Goal: Task Accomplishment & Management: Manage account settings

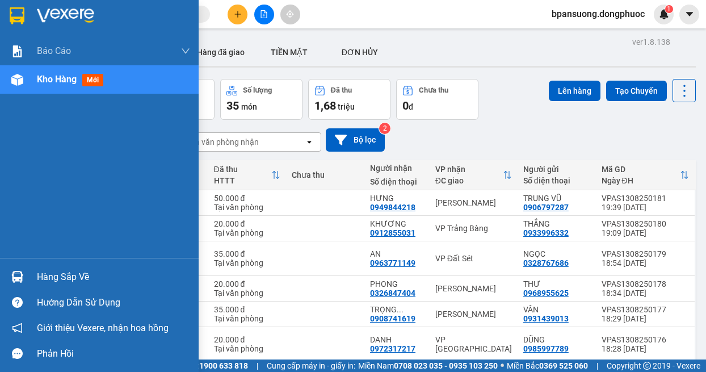
click at [26, 278] on div at bounding box center [17, 277] width 20 height 20
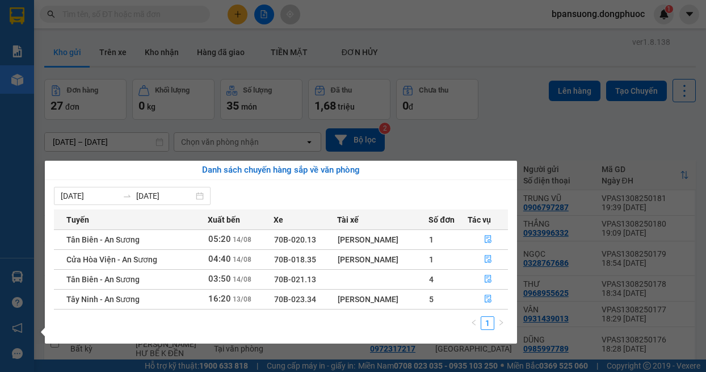
click at [457, 34] on section "Kết quả tìm kiếm ( 0 ) Bộ lọc No Data bpansuong.dongphuoc 1 Báo cáo Mẫu 1: Báo …" at bounding box center [353, 186] width 706 height 372
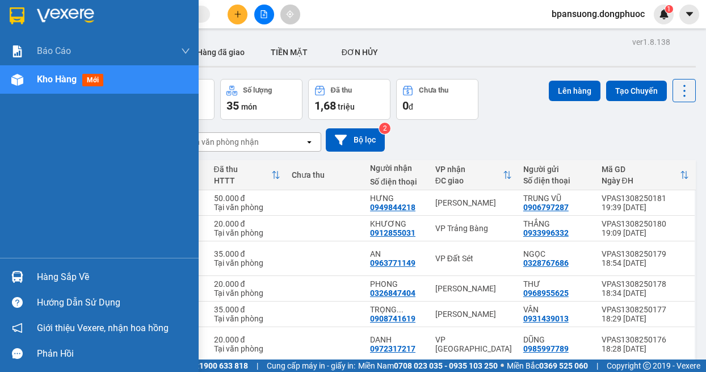
click at [20, 273] on img at bounding box center [17, 277] width 12 height 12
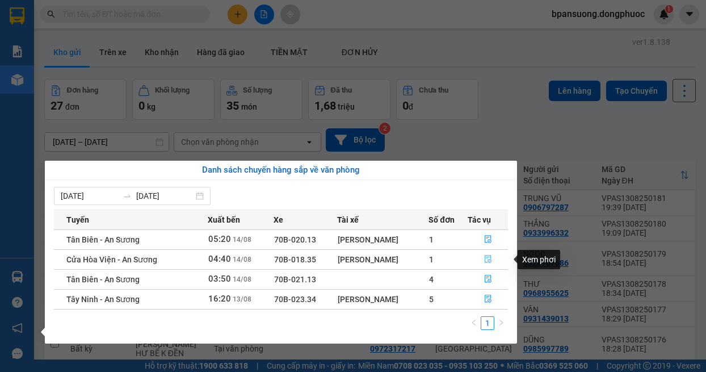
click at [490, 256] on icon "file-done" at bounding box center [488, 259] width 8 height 8
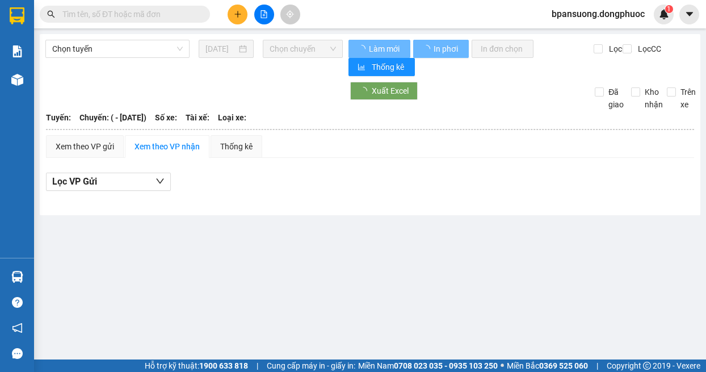
type input "[DATE]"
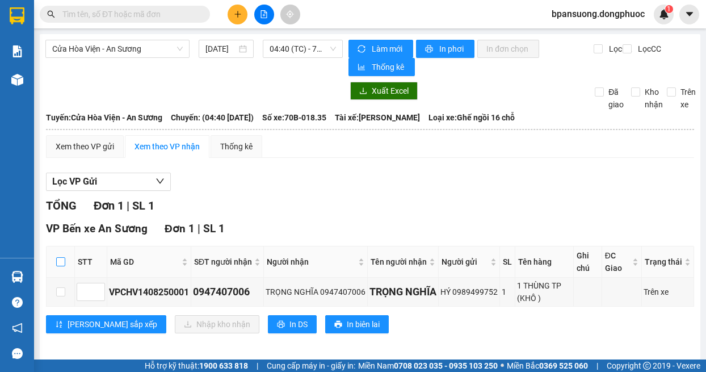
click at [56, 262] on input "checkbox" at bounding box center [60, 261] width 9 height 9
checkbox input "true"
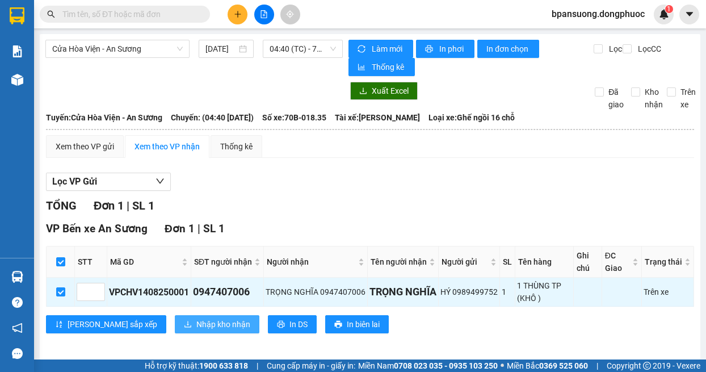
click at [196, 321] on span "Nhập kho nhận" at bounding box center [223, 324] width 54 height 12
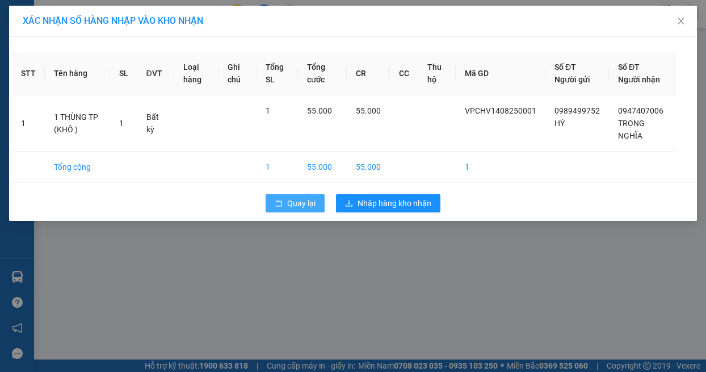
click at [290, 200] on span "Quay lại" at bounding box center [301, 203] width 28 height 12
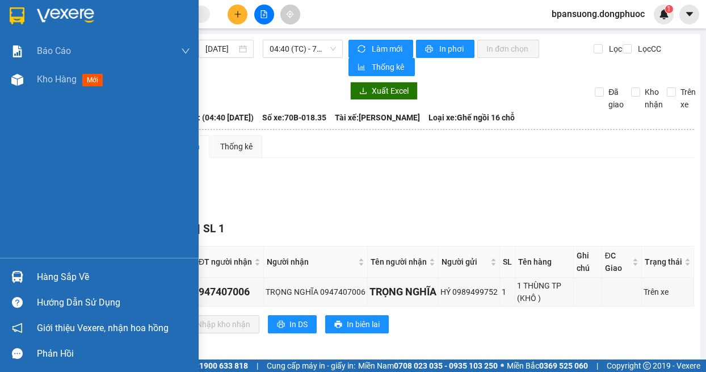
click at [20, 271] on img at bounding box center [17, 277] width 12 height 12
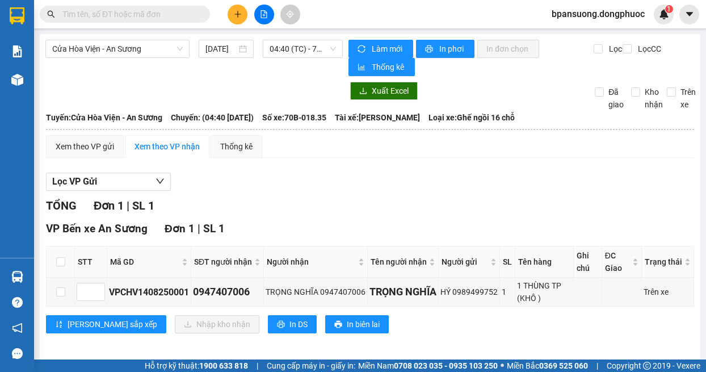
click at [52, 92] on section "Kết quả tìm kiếm ( 0 ) Bộ lọc No Data bpansuong.dongphuoc 1 Báo cáo Mẫu 1: Báo …" at bounding box center [353, 186] width 706 height 372
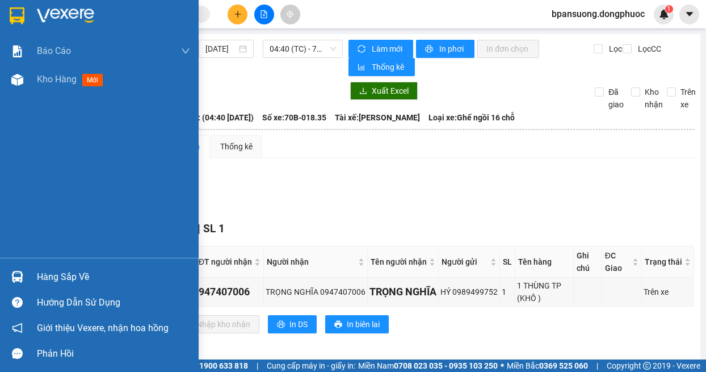
click at [22, 19] on img at bounding box center [17, 15] width 15 height 17
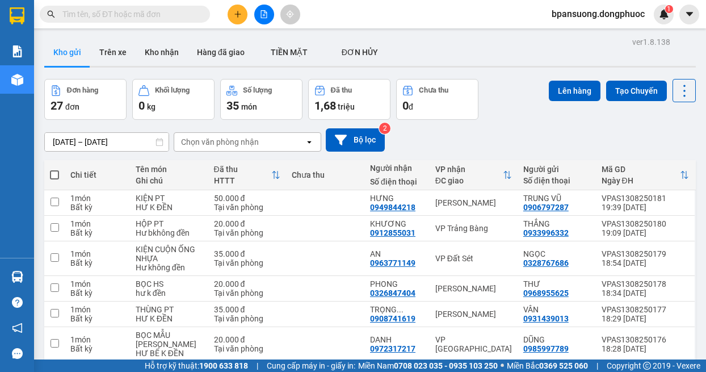
scroll to position [160, 0]
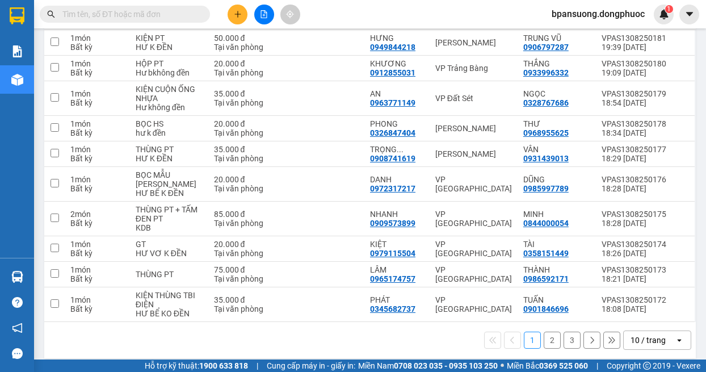
click at [624, 337] on div "10 / trang" at bounding box center [649, 340] width 51 height 18
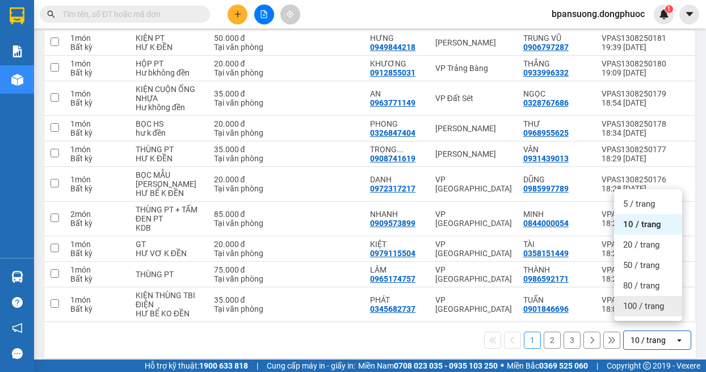
click at [634, 300] on div "100 / trang" at bounding box center [648, 306] width 68 height 20
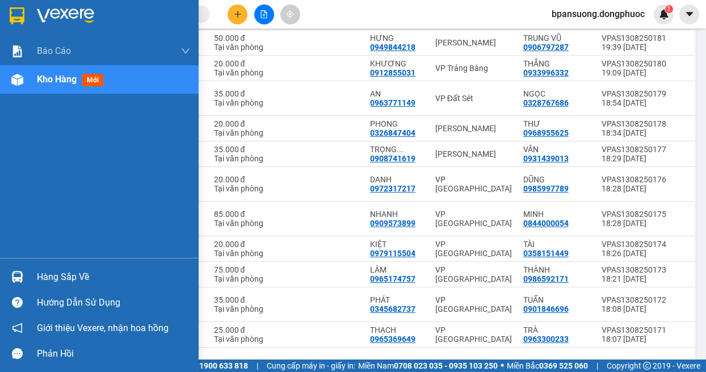
click at [26, 275] on div at bounding box center [17, 277] width 20 height 20
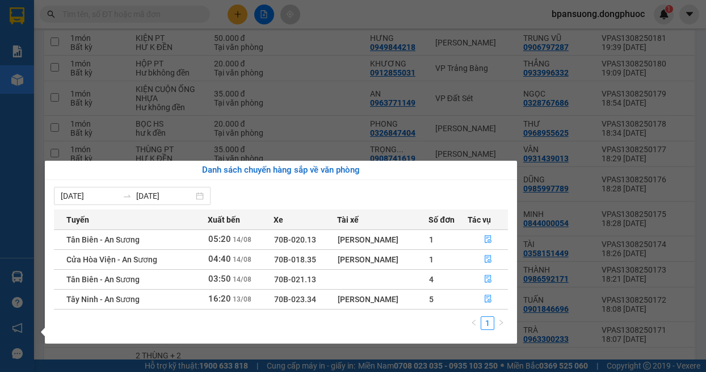
click at [329, 150] on section "Kết quả tìm kiếm ( 0 ) Bộ lọc No Data bpansuong.dongphuoc 1 Báo cáo Mẫu 1: Báo …" at bounding box center [353, 186] width 706 height 372
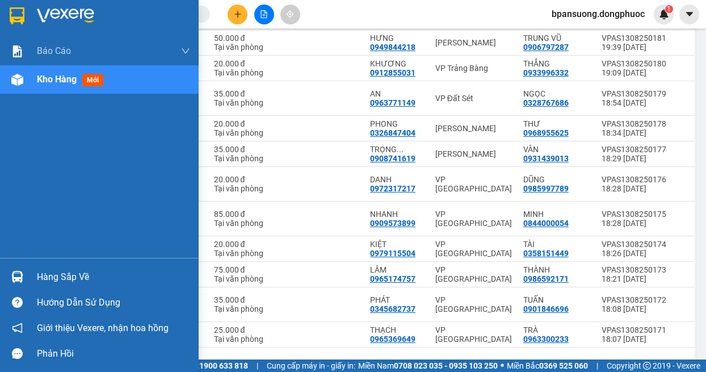
click at [10, 274] on div at bounding box center [17, 277] width 20 height 20
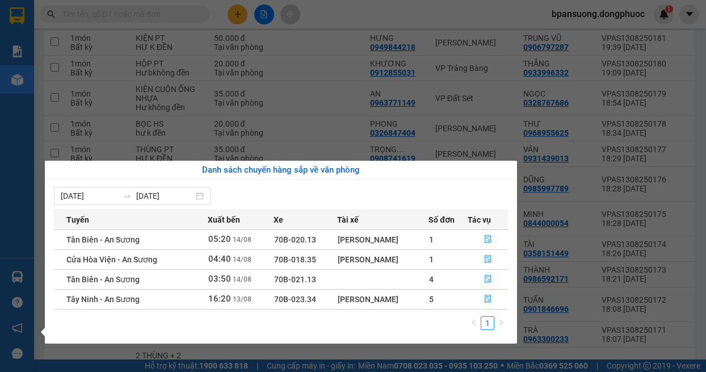
click at [309, 142] on section "Kết quả tìm kiếm ( 0 ) Bộ lọc No Data bpansuong.dongphuoc 1 Báo cáo Mẫu 1: Báo …" at bounding box center [353, 186] width 706 height 372
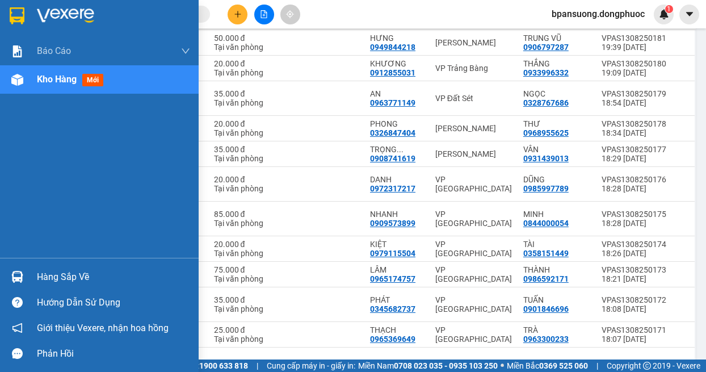
click at [22, 281] on img at bounding box center [17, 277] width 12 height 12
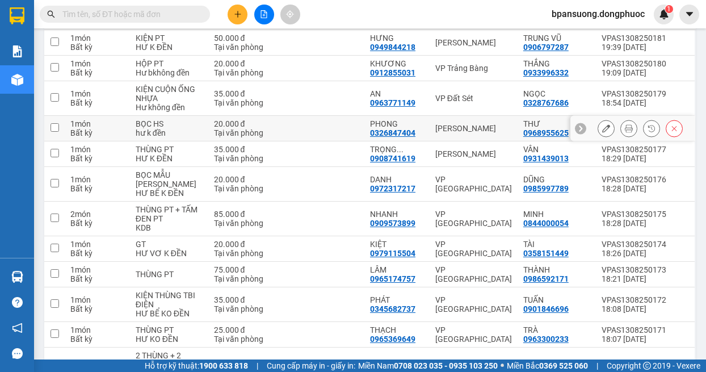
click at [352, 140] on section "Kết quả tìm kiếm ( 0 ) Bộ lọc No Data bpansuong.dongphuoc 1 Báo cáo Mẫu 1: Báo …" at bounding box center [353, 186] width 706 height 372
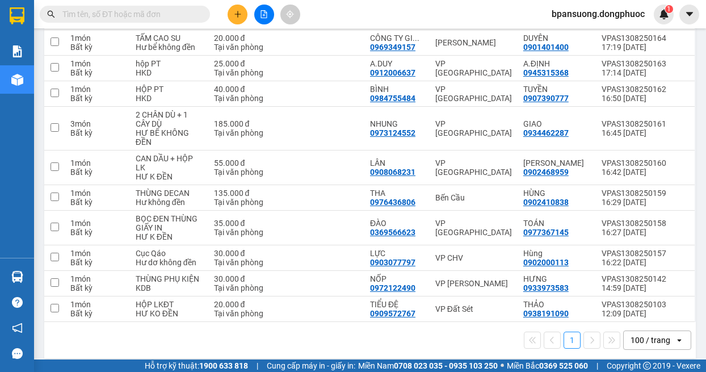
scroll to position [0, 0]
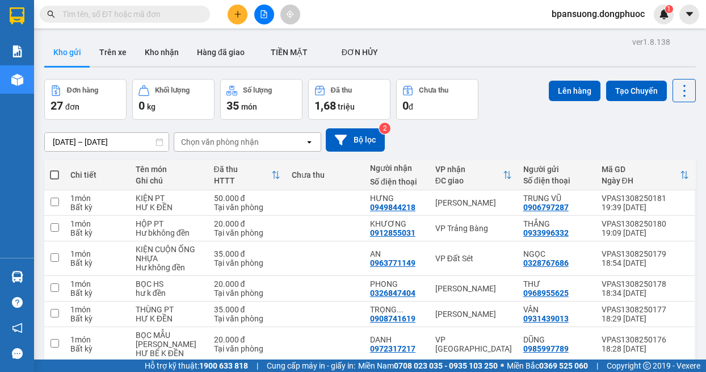
click at [495, 135] on div "12/08/2025 – 14/08/2025 Press the down arrow key to interact with the calendar …" at bounding box center [370, 139] width 652 height 23
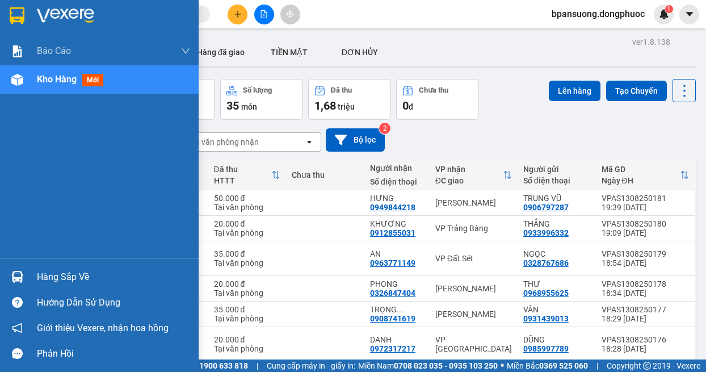
click at [10, 281] on div at bounding box center [17, 277] width 20 height 20
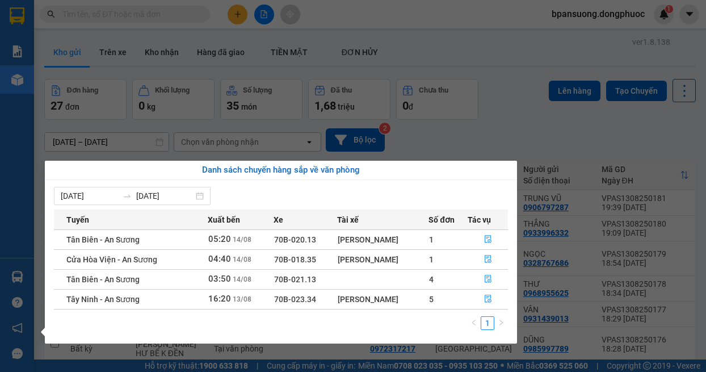
click at [425, 144] on section "Kết quả tìm kiếm ( 0 ) Bộ lọc No Data bpansuong.dongphuoc 1 Báo cáo Mẫu 1: Báo …" at bounding box center [353, 186] width 706 height 372
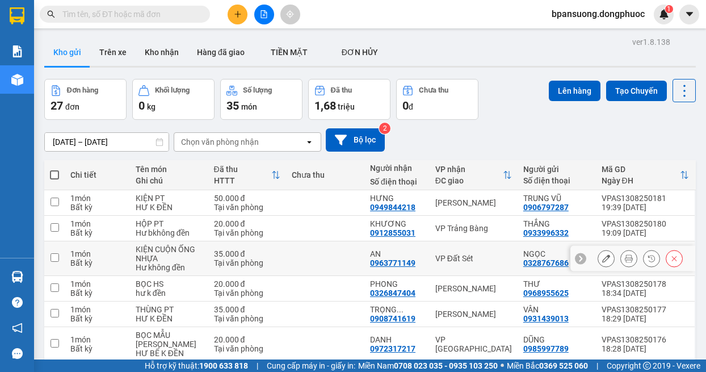
click at [463, 244] on td "VP Đất Sét" at bounding box center [474, 258] width 88 height 35
checkbox input "true"
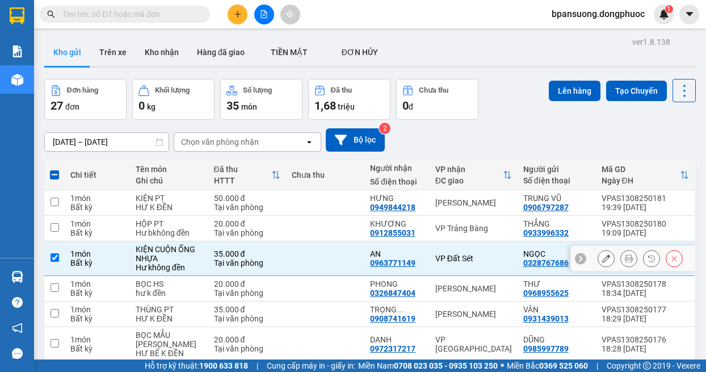
scroll to position [341, 0]
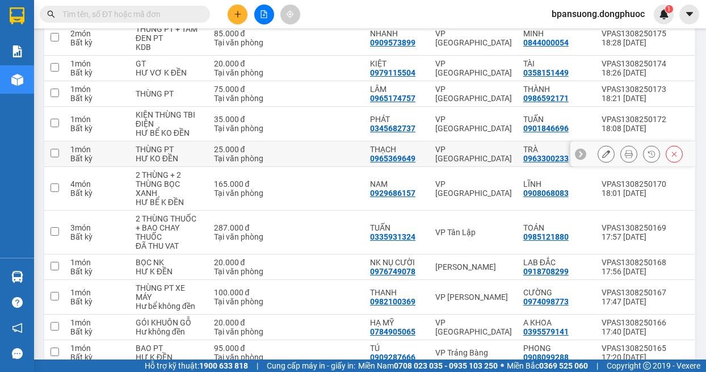
click at [463, 153] on td "VP Phước Đông" at bounding box center [474, 154] width 88 height 26
checkbox input "true"
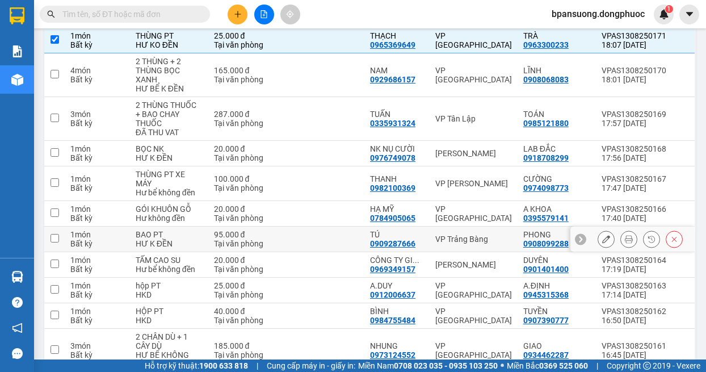
scroll to position [568, 0]
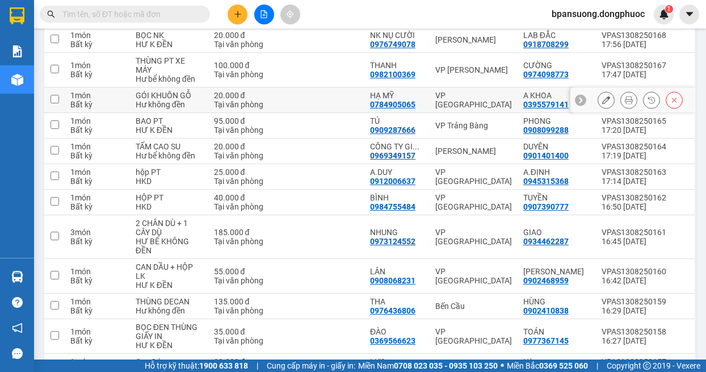
click at [467, 97] on td "VP Phước Đông" at bounding box center [474, 100] width 88 height 26
checkbox input "true"
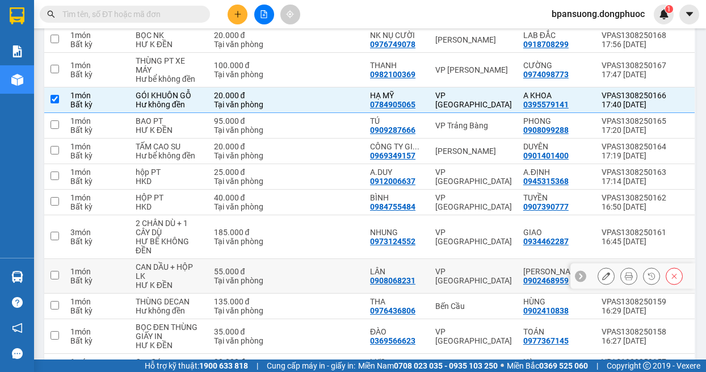
click at [455, 274] on td "VP Phước Đông" at bounding box center [474, 276] width 88 height 35
checkbox input "true"
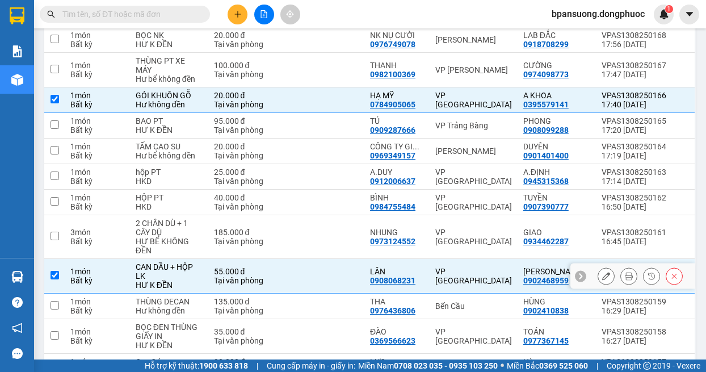
scroll to position [676, 0]
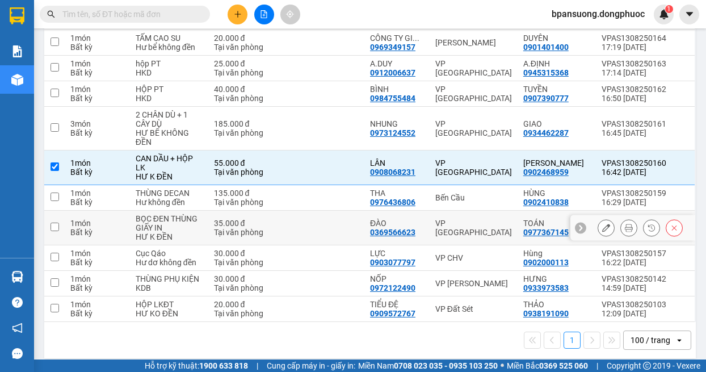
click at [462, 223] on div "VP Phước Đông" at bounding box center [474, 228] width 77 height 18
checkbox input "true"
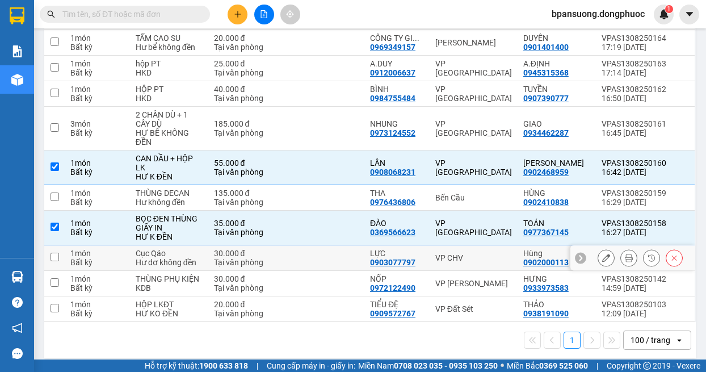
click at [447, 253] on div "VP CHV" at bounding box center [474, 257] width 77 height 9
checkbox input "true"
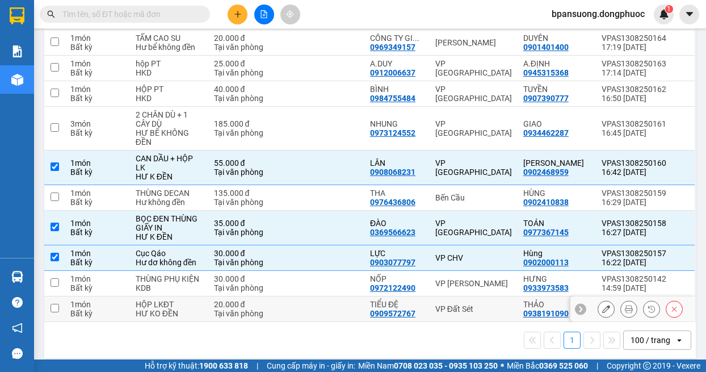
click at [441, 304] on div "VP Đất Sét" at bounding box center [474, 308] width 77 height 9
checkbox input "true"
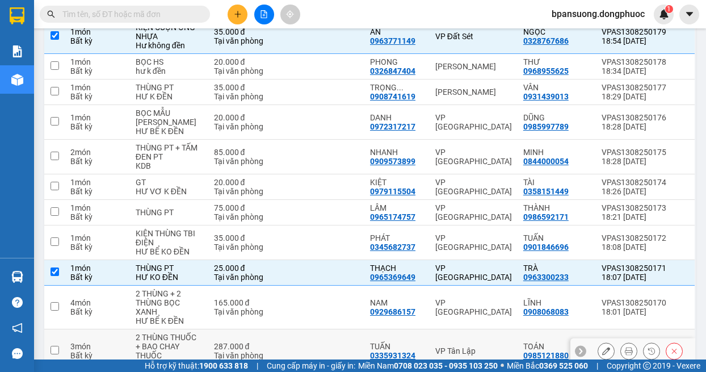
scroll to position [0, 0]
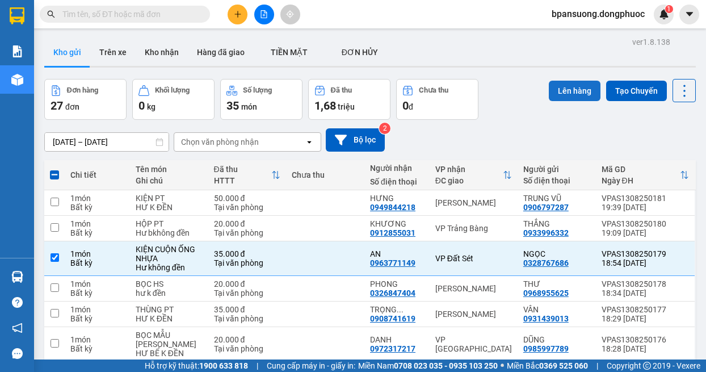
click at [550, 86] on button "Lên hàng" at bounding box center [575, 91] width 52 height 20
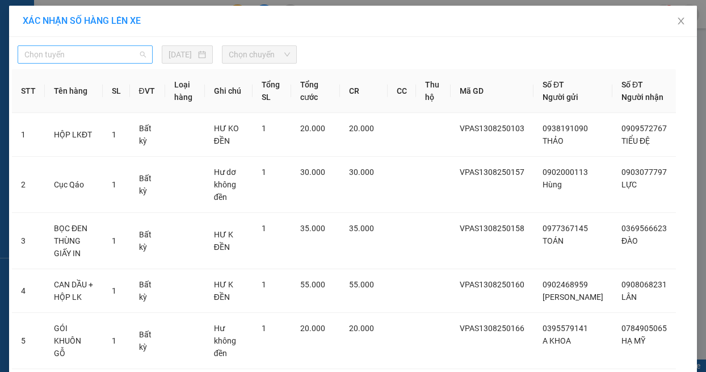
click at [78, 56] on span "Chọn tuyến" at bounding box center [85, 54] width 122 height 17
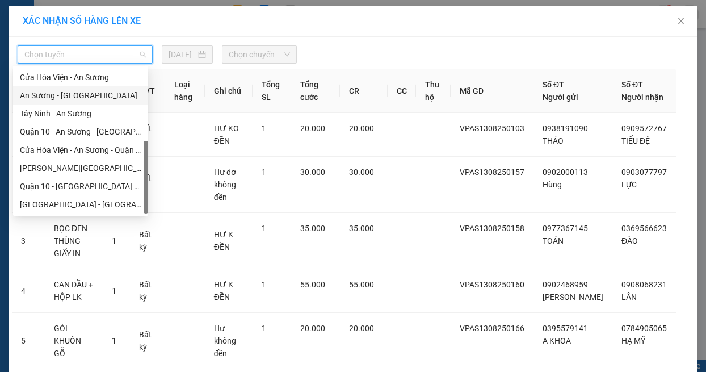
scroll to position [50, 0]
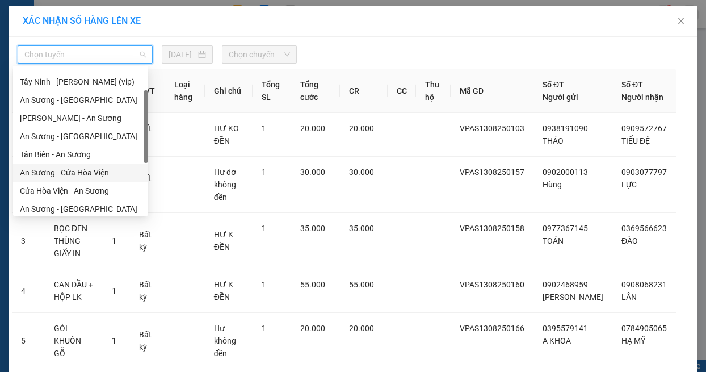
click at [70, 170] on div "An Sương - Cửa Hòa Viện" at bounding box center [81, 172] width 122 height 12
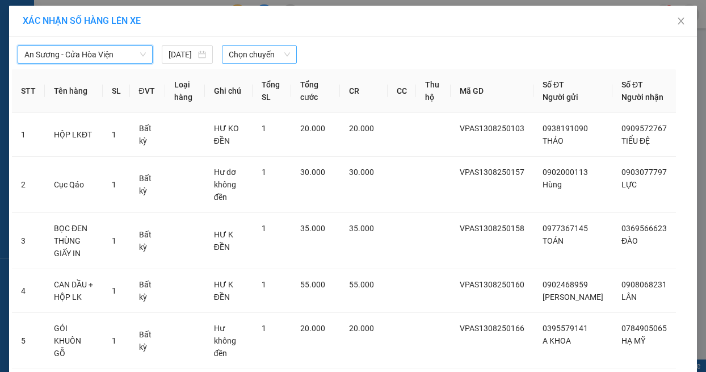
click at [249, 50] on span "Chọn chuyến" at bounding box center [259, 54] width 61 height 17
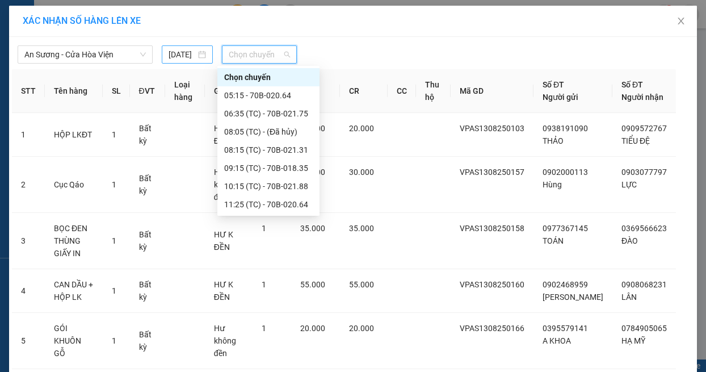
click at [182, 55] on input "[DATE]" at bounding box center [182, 54] width 27 height 12
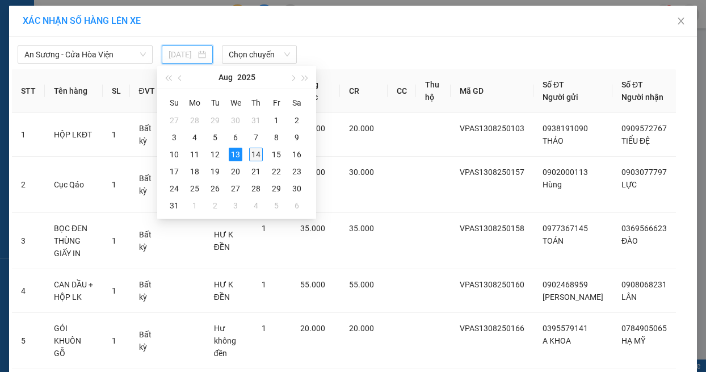
click at [256, 155] on div "14" at bounding box center [256, 155] width 14 height 14
type input "[DATE]"
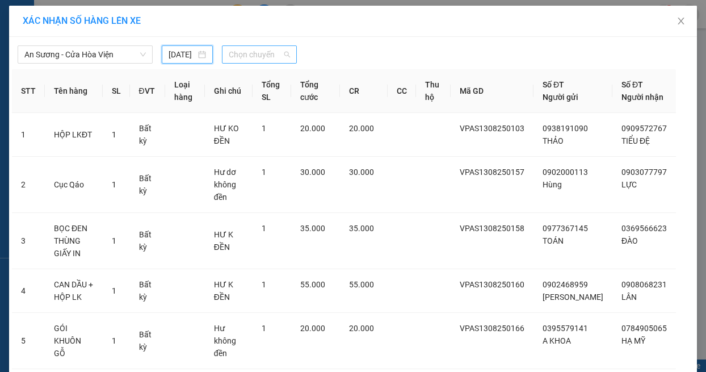
click at [250, 55] on span "Chọn chuyến" at bounding box center [259, 54] width 61 height 17
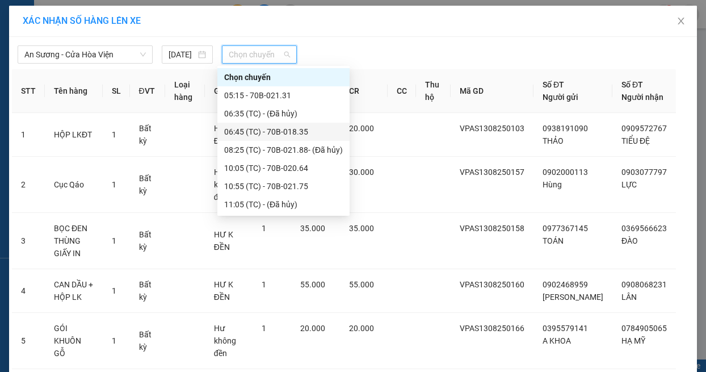
click at [266, 132] on div "06:45 (TC) - 70B-018.35" at bounding box center [283, 132] width 119 height 12
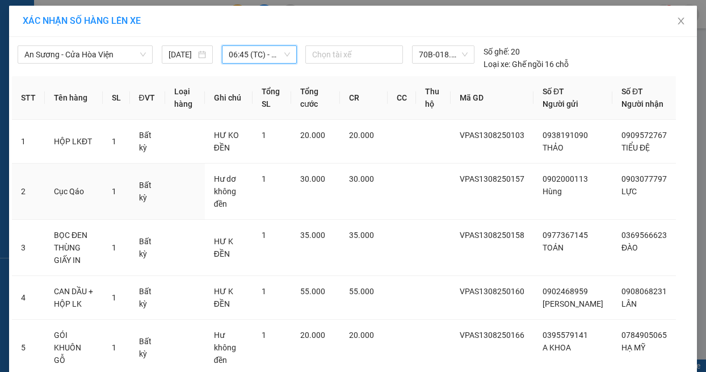
scroll to position [174, 0]
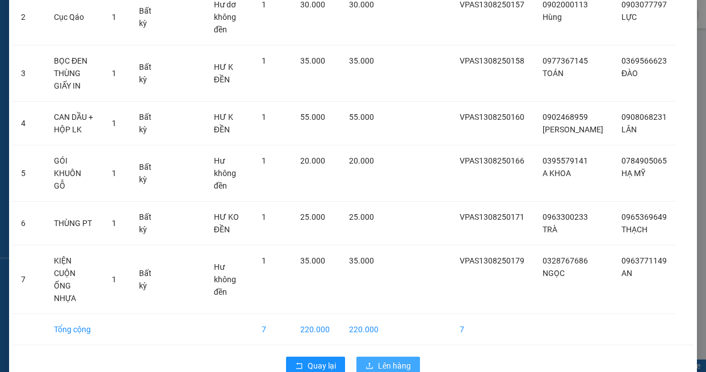
click at [386, 359] on span "Lên hàng" at bounding box center [394, 365] width 33 height 12
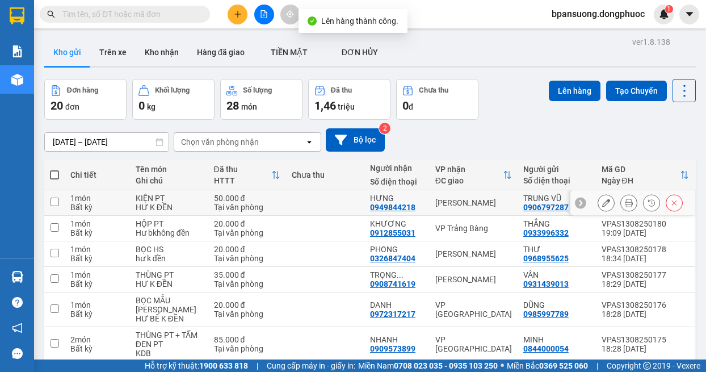
scroll to position [470, 0]
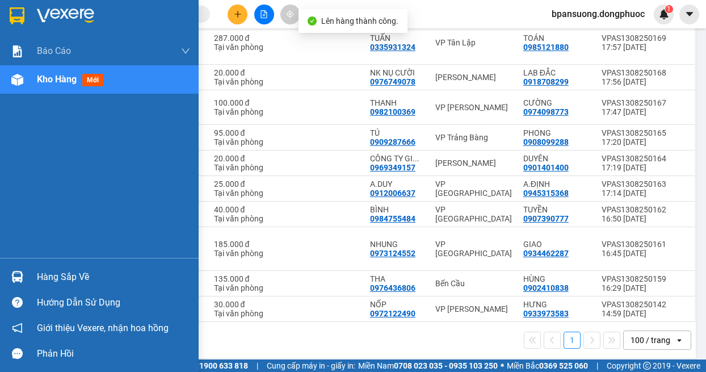
click at [20, 281] on img at bounding box center [17, 277] width 12 height 12
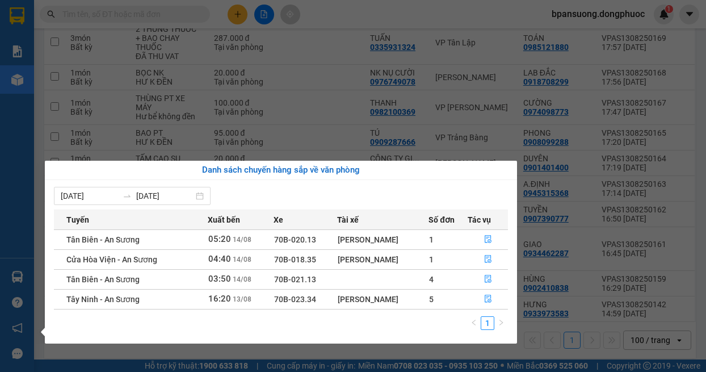
click at [441, 111] on section "Kết quả tìm kiếm ( 0 ) Bộ lọc No Data bpansuong.dongphuoc 1 Báo cáo Mẫu 1: Báo …" at bounding box center [353, 186] width 706 height 372
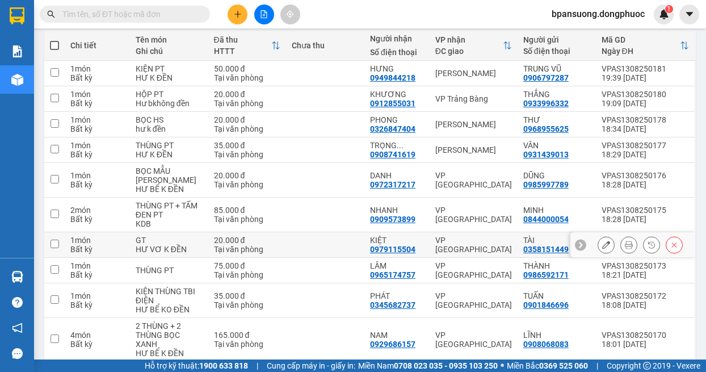
scroll to position [0, 0]
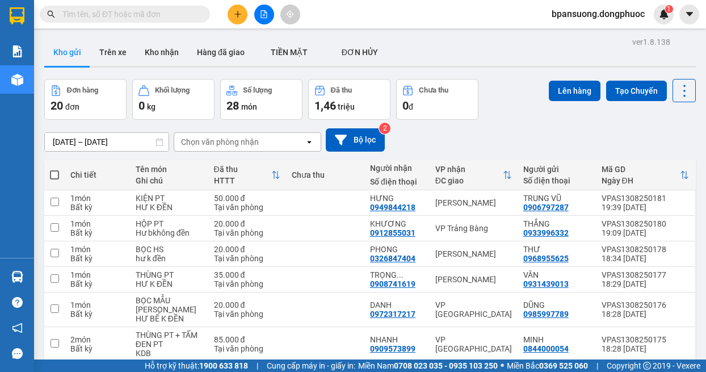
click at [501, 128] on div "12/08/2025 – 14/08/2025 Press the down arrow key to interact with the calendar …" at bounding box center [370, 139] width 652 height 23
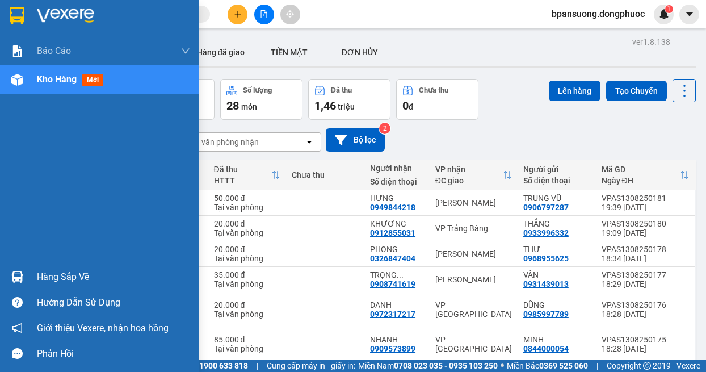
click at [27, 277] on div at bounding box center [17, 277] width 20 height 20
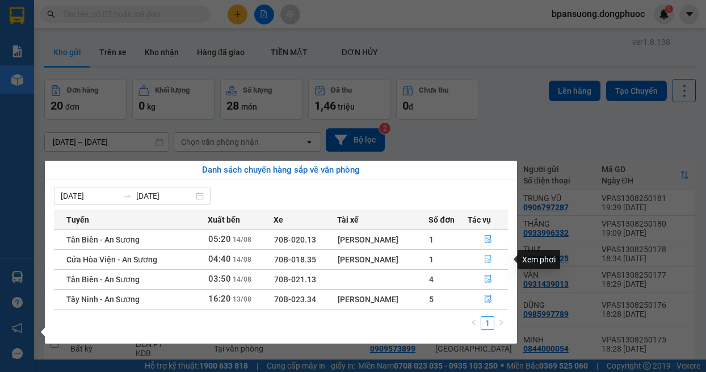
click at [493, 258] on button "button" at bounding box center [488, 259] width 39 height 18
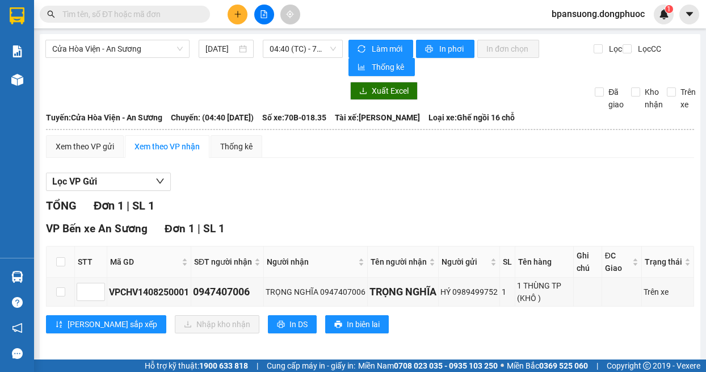
scroll to position [6, 0]
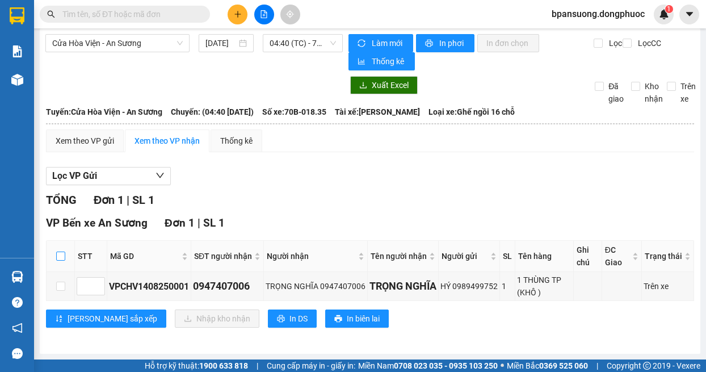
click at [62, 258] on input "checkbox" at bounding box center [60, 256] width 9 height 9
checkbox input "true"
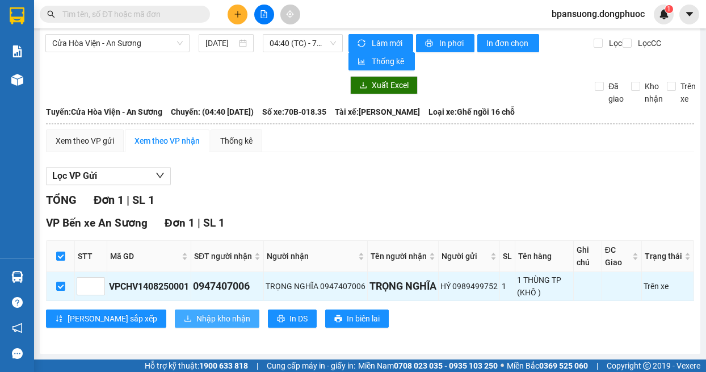
click at [197, 325] on span "Nhập kho nhận" at bounding box center [223, 318] width 54 height 12
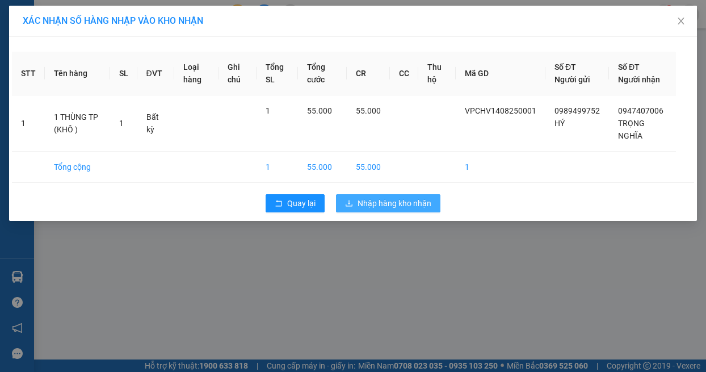
click at [386, 206] on span "Nhập hàng kho nhận" at bounding box center [395, 203] width 74 height 12
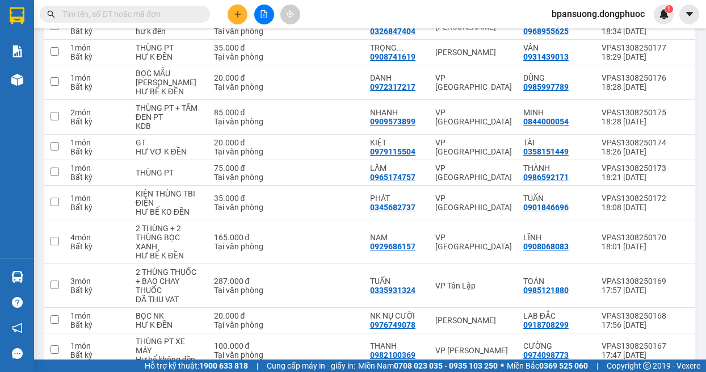
scroll to position [341, 0]
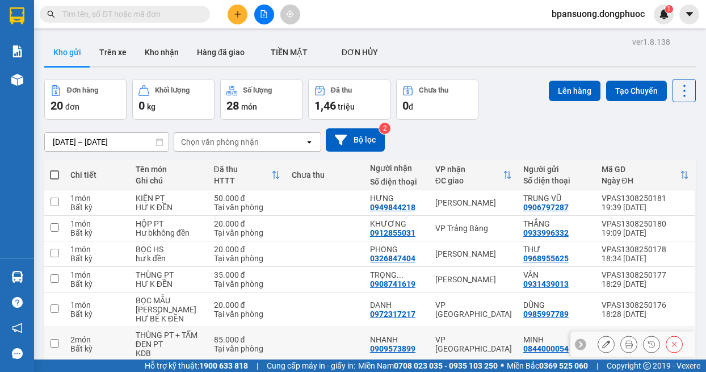
click at [450, 336] on div "VP Phước Đông" at bounding box center [474, 344] width 77 height 18
checkbox input "true"
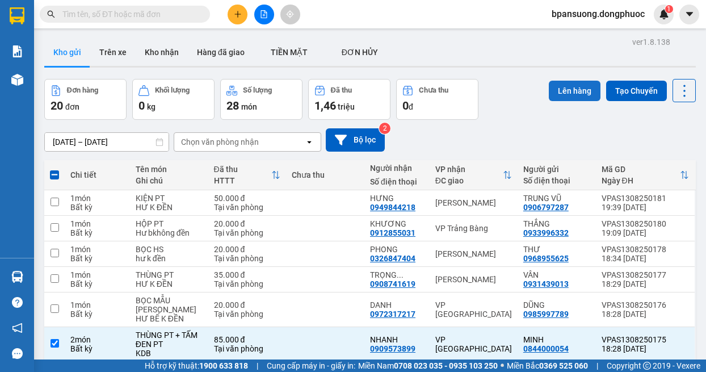
click at [558, 89] on button "Lên hàng" at bounding box center [575, 91] width 52 height 20
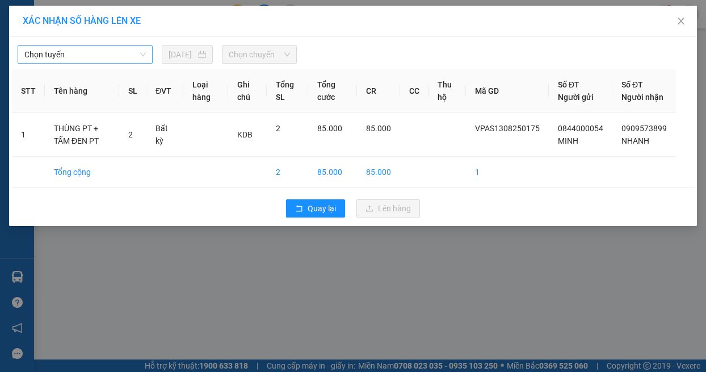
click at [113, 51] on span "Chọn tuyến" at bounding box center [85, 54] width 122 height 17
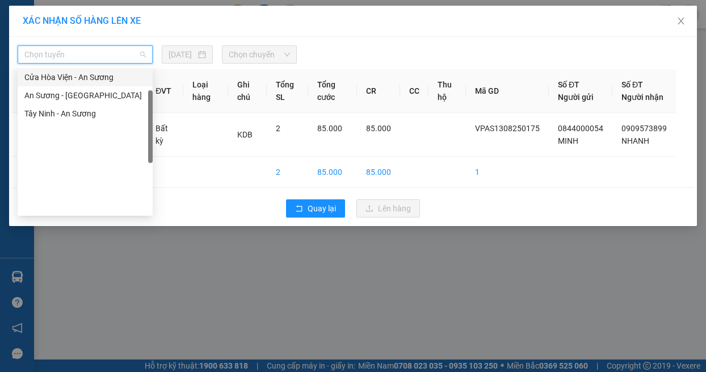
scroll to position [50, 0]
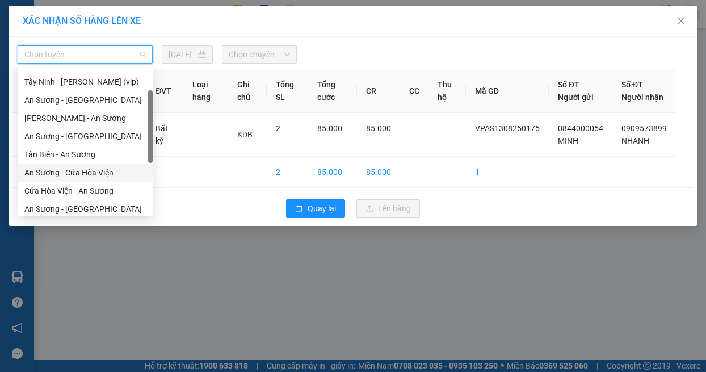
click at [89, 174] on div "An Sương - Cửa Hòa Viện" at bounding box center [85, 172] width 122 height 12
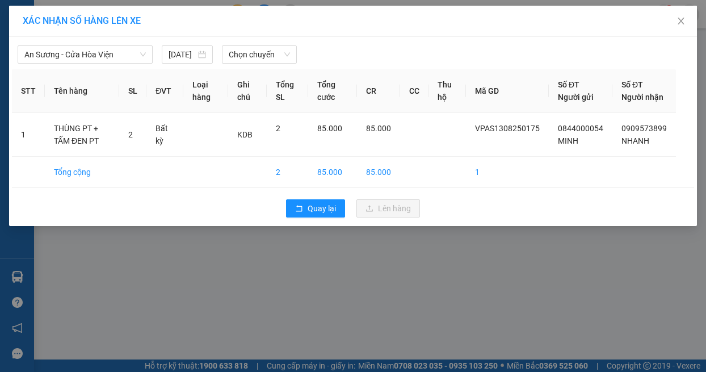
click at [244, 65] on div "An Sương - Cửa Hòa Viện 14/08/2025 Chọn chuyến STT Tên hàng SL ĐVT Loại hàng Gh…" at bounding box center [353, 131] width 688 height 189
click at [248, 57] on span "Chọn chuyến" at bounding box center [259, 54] width 61 height 17
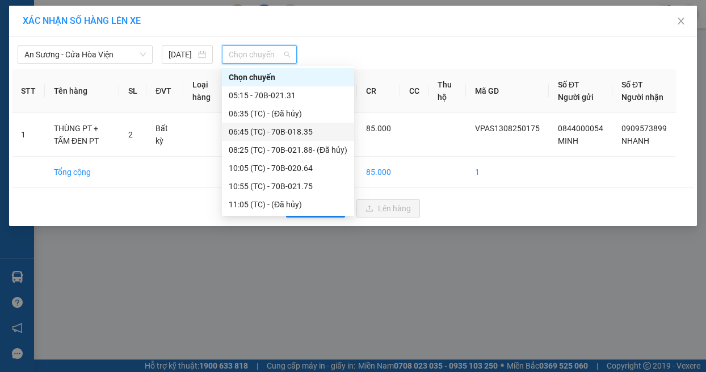
click at [282, 128] on div "06:45 (TC) - 70B-018.35" at bounding box center [288, 132] width 119 height 12
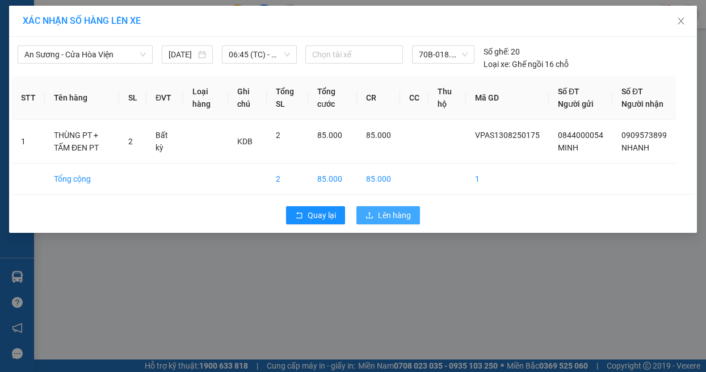
click at [382, 221] on span "Lên hàng" at bounding box center [394, 215] width 33 height 12
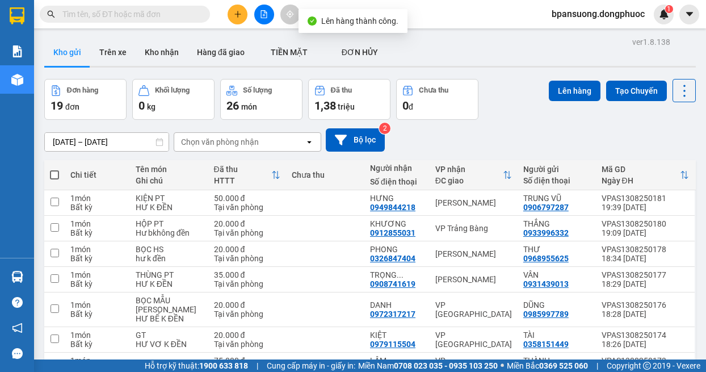
scroll to position [436, 0]
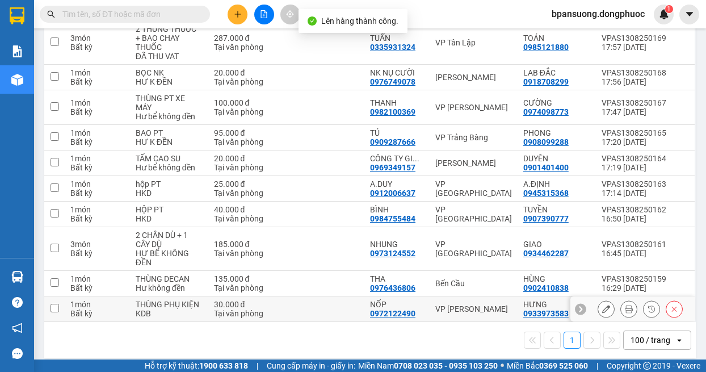
click at [471, 304] on div "VP Long Khánh" at bounding box center [474, 308] width 77 height 9
checkbox input "true"
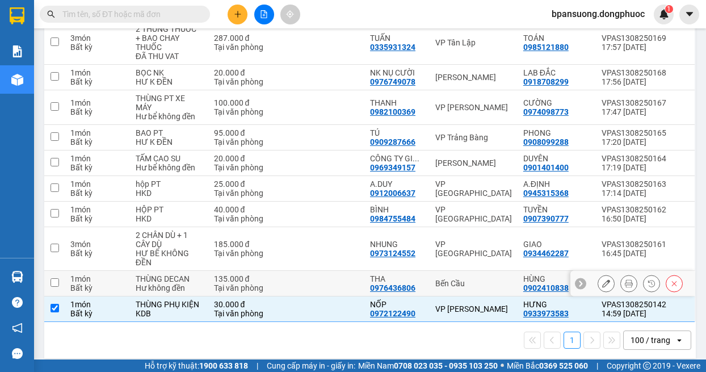
click at [469, 279] on div "Bến Cầu" at bounding box center [474, 283] width 77 height 9
checkbox input "true"
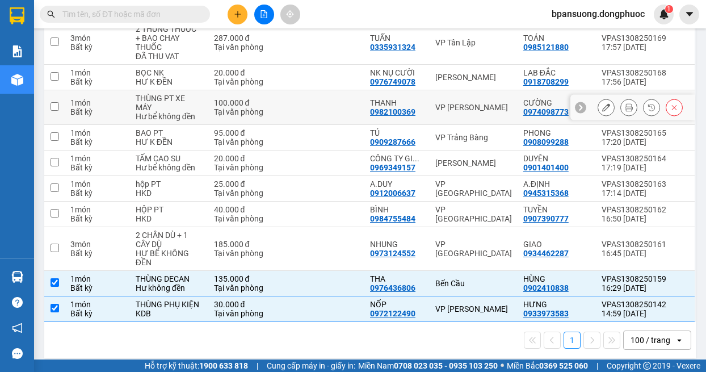
click at [474, 104] on td "VP Châu Thành" at bounding box center [474, 107] width 88 height 35
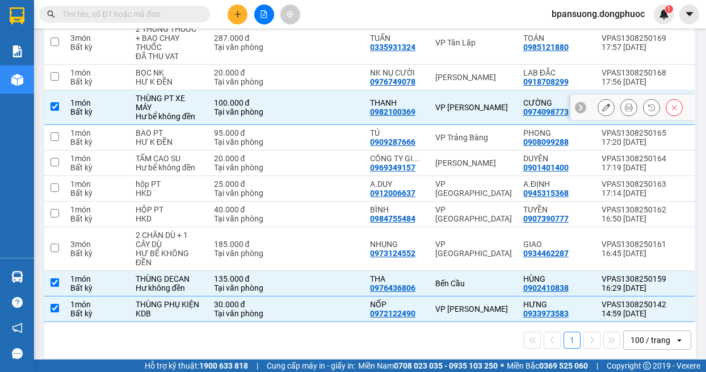
click at [264, 90] on td "100.000 đ Tại văn phòng" at bounding box center [247, 107] width 78 height 35
checkbox input "false"
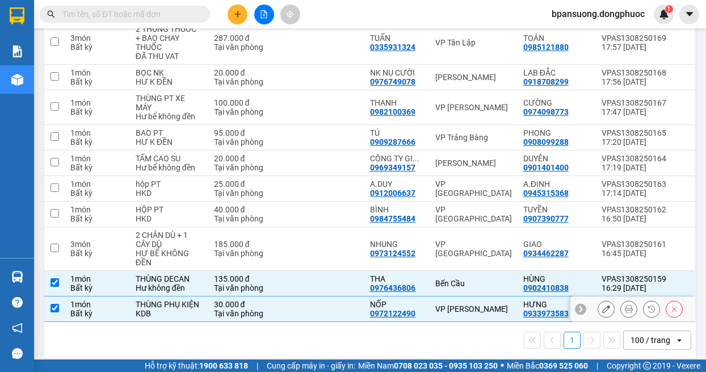
click at [293, 299] on td at bounding box center [325, 309] width 78 height 26
checkbox input "false"
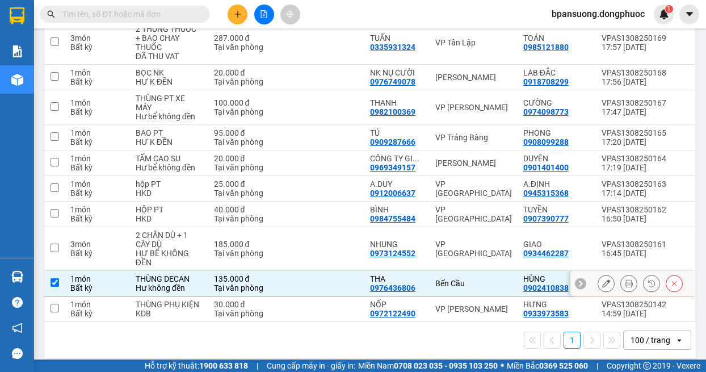
click at [469, 279] on div "Bến Cầu" at bounding box center [474, 283] width 77 height 9
checkbox input "false"
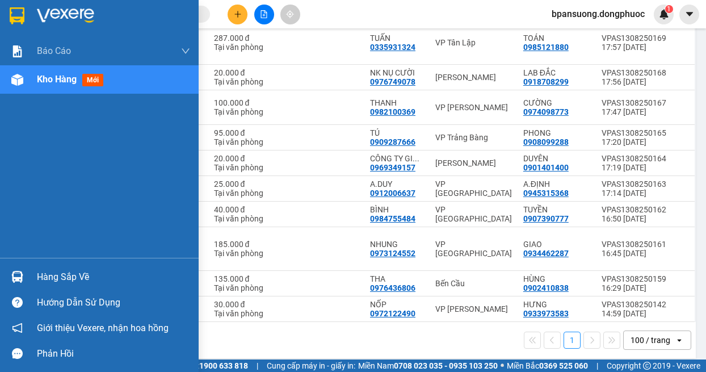
click at [16, 281] on img at bounding box center [17, 277] width 12 height 12
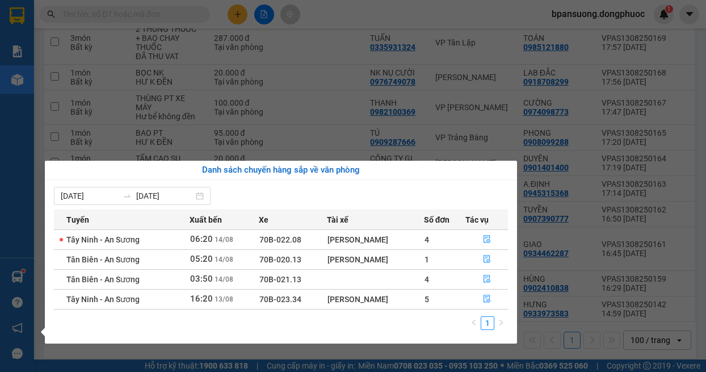
click at [11, 206] on div "Báo cáo Mẫu 1: Báo cáo dòng tiền theo nhân viên Mẫu 1: Báo cáo dòng tiền theo n…" at bounding box center [17, 186] width 34 height 372
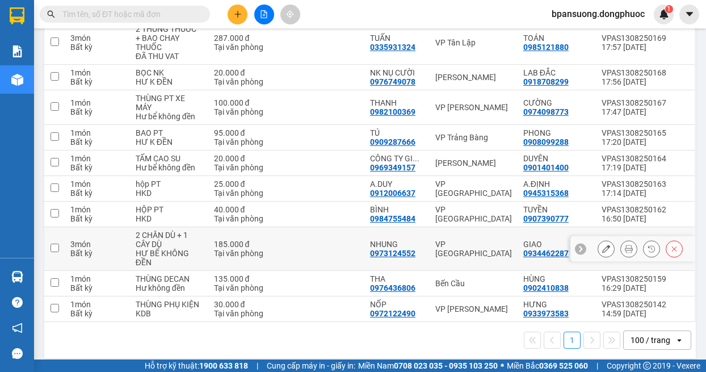
scroll to position [0, 0]
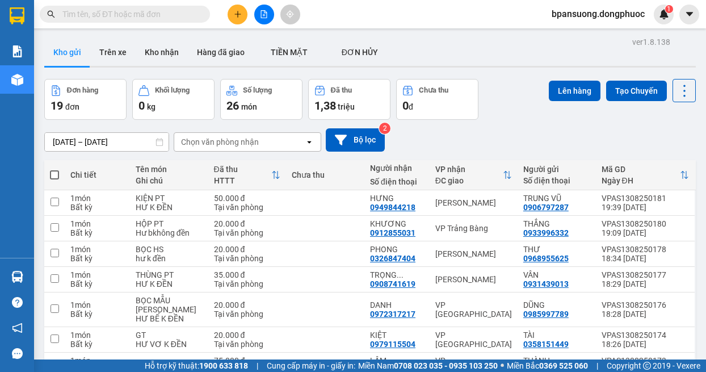
click at [83, 48] on button "Kho gửi" at bounding box center [67, 52] width 46 height 27
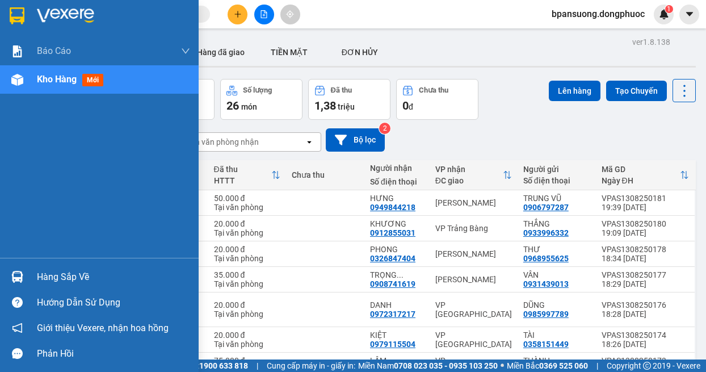
click at [12, 279] on img at bounding box center [17, 277] width 12 height 12
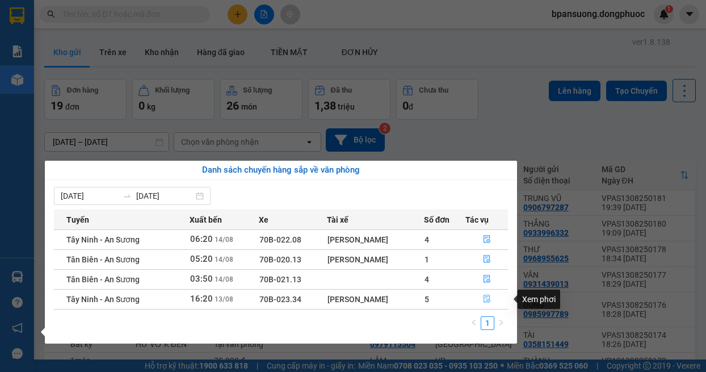
click at [482, 301] on button "button" at bounding box center [486, 299] width 41 height 18
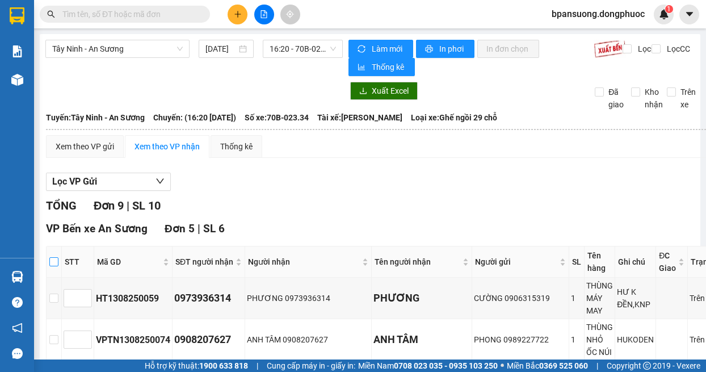
click at [56, 266] on input "checkbox" at bounding box center [53, 261] width 9 height 9
checkbox input "true"
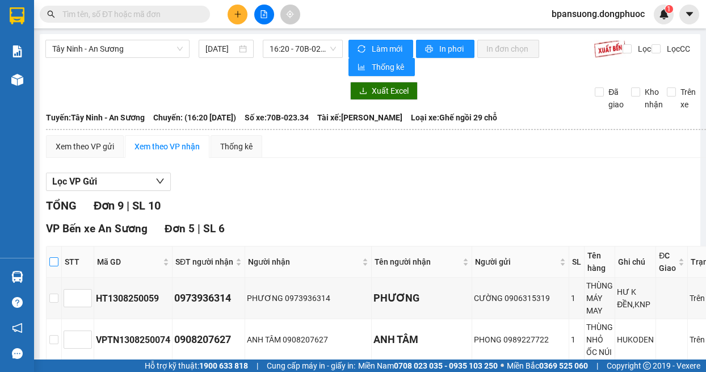
checkbox input "true"
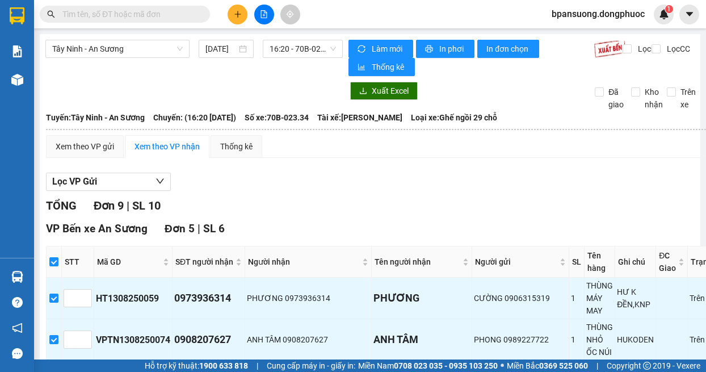
scroll to position [227, 0]
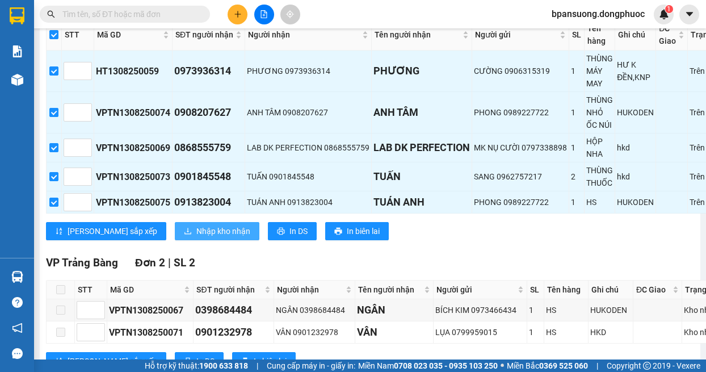
click at [196, 233] on span "Nhập kho nhận" at bounding box center [223, 231] width 54 height 12
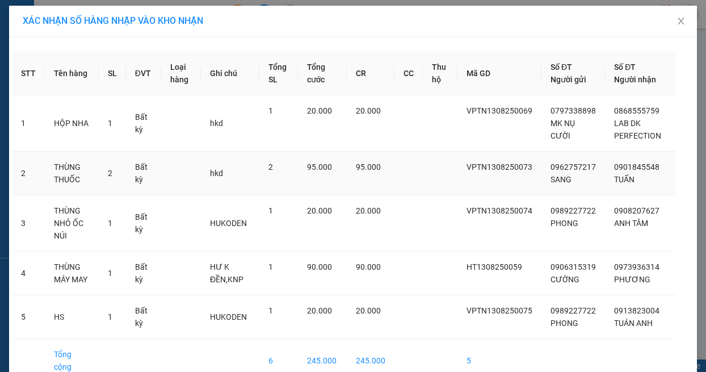
scroll to position [50, 0]
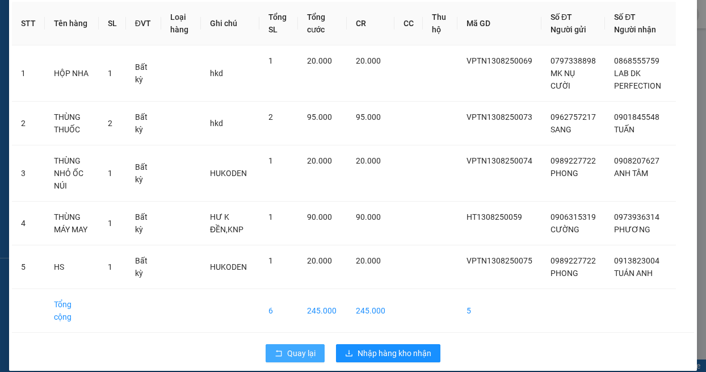
click at [292, 347] on span "Quay lại" at bounding box center [301, 353] width 28 height 12
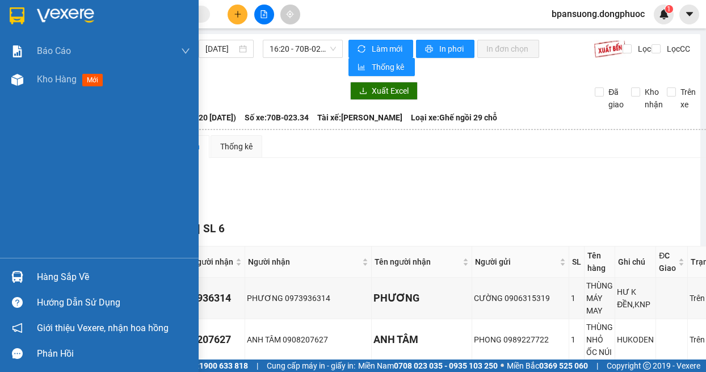
click at [16, 278] on img at bounding box center [17, 277] width 12 height 12
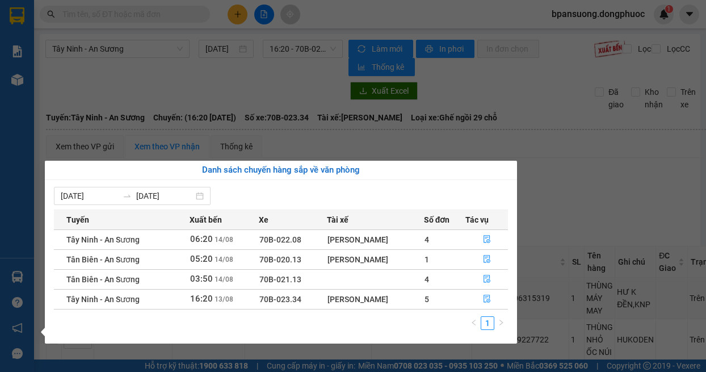
click at [283, 151] on section "Kết quả tìm kiếm ( 0 ) Bộ lọc No Data bpansuong.dongphuoc 1 Báo cáo Mẫu 1: Báo …" at bounding box center [353, 186] width 706 height 372
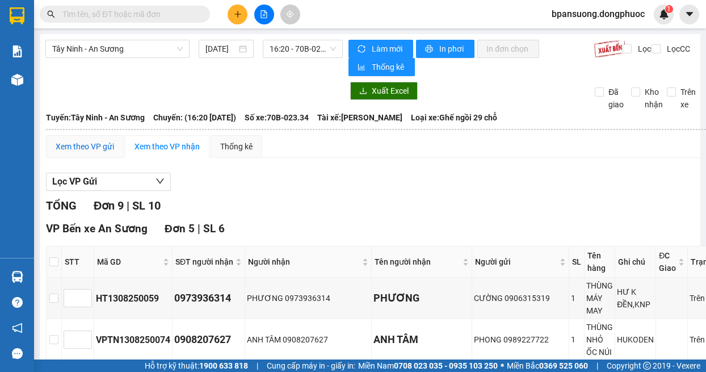
click at [103, 143] on div "Xem theo VP gửi" at bounding box center [85, 146] width 58 height 12
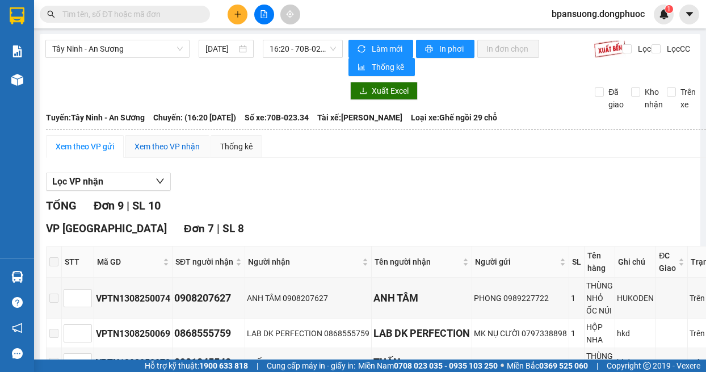
click at [150, 143] on div "Xem theo VP nhận" at bounding box center [167, 146] width 65 height 12
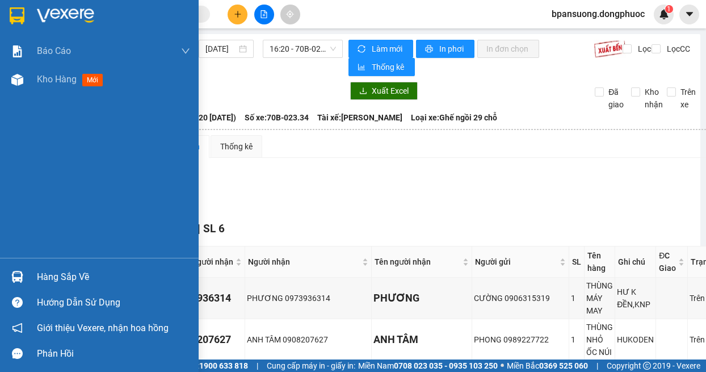
click at [25, 273] on div at bounding box center [17, 277] width 20 height 20
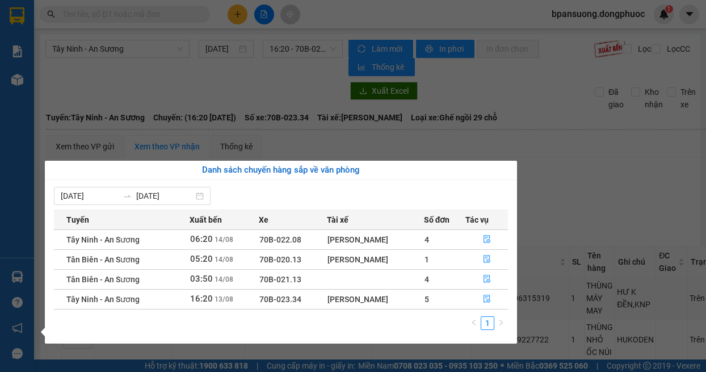
click at [283, 146] on section "Kết quả tìm kiếm ( 0 ) Bộ lọc No Data bpansuong.dongphuoc 1 Báo cáo Mẫu 1: Báo …" at bounding box center [353, 186] width 706 height 372
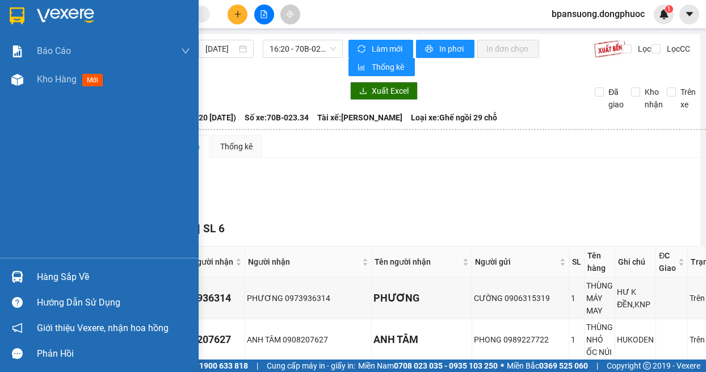
click at [35, 22] on div at bounding box center [99, 18] width 199 height 37
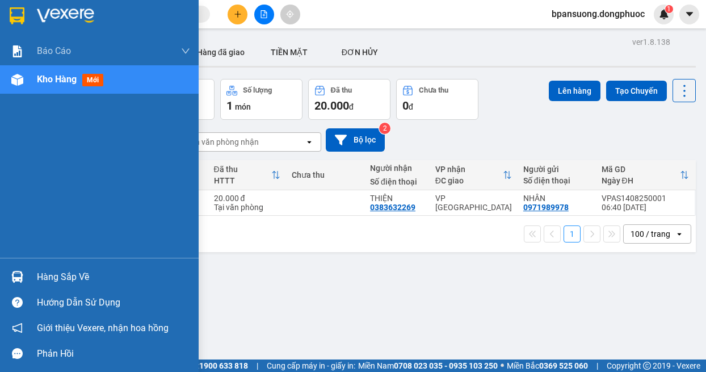
click at [27, 275] on div "Hàng sắp về" at bounding box center [99, 277] width 199 height 26
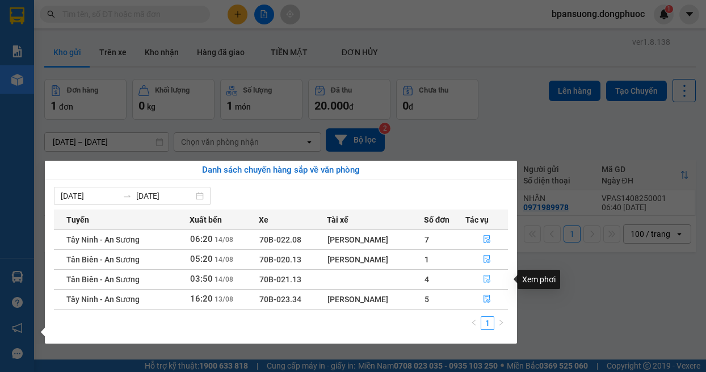
click at [493, 279] on button "button" at bounding box center [486, 279] width 41 height 18
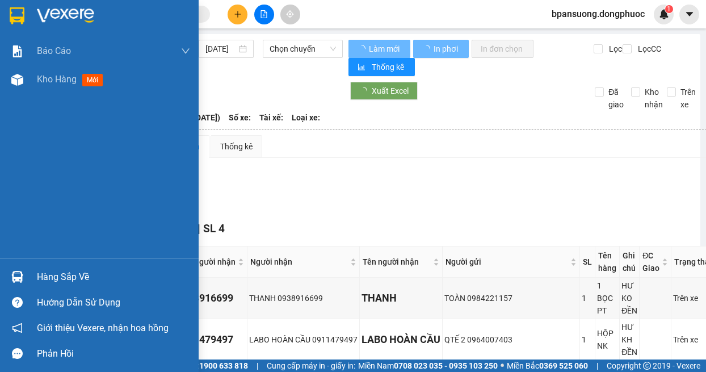
click at [22, 271] on img at bounding box center [17, 277] width 12 height 12
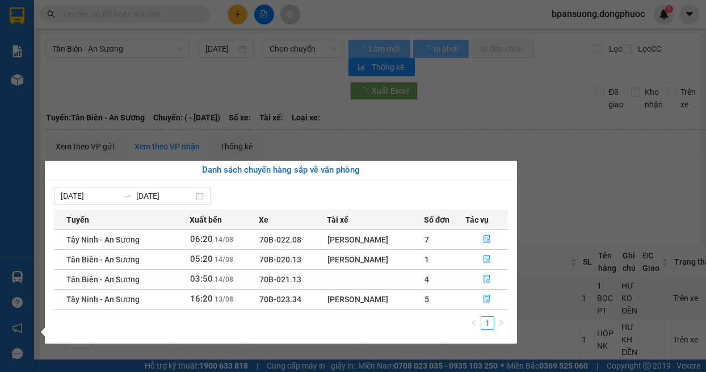
click at [645, 166] on section "Kết quả tìm kiếm ( 0 ) Bộ lọc No Data bpansuong.dongphuoc 1 Báo cáo Mẫu 1: Báo …" at bounding box center [353, 186] width 706 height 372
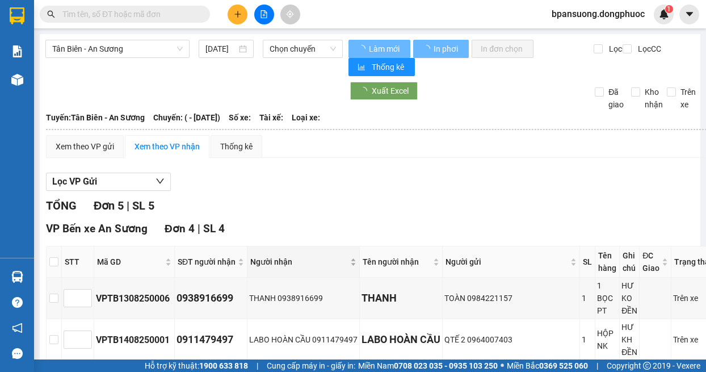
type input "[DATE]"
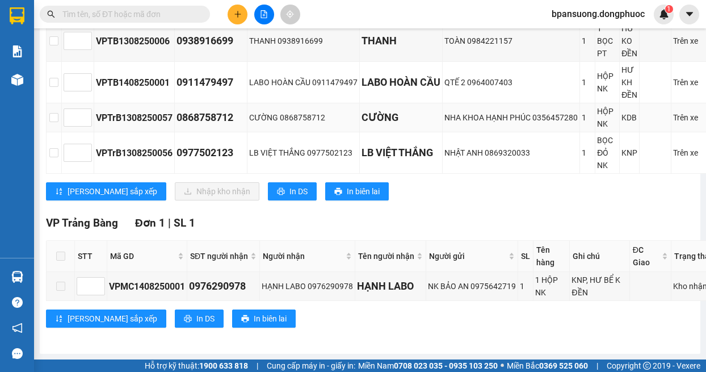
scroll to position [153, 0]
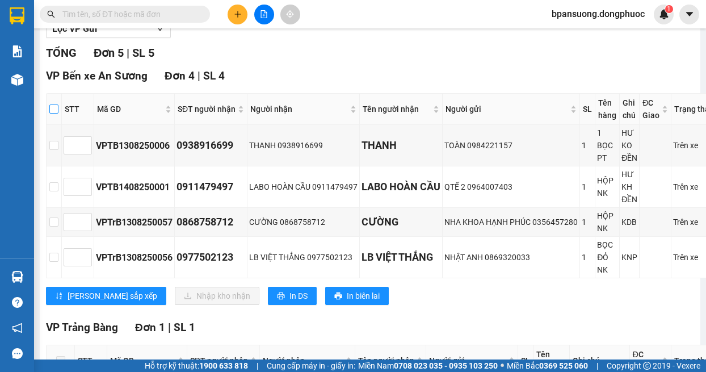
click at [56, 107] on input "checkbox" at bounding box center [53, 108] width 9 height 9
checkbox input "true"
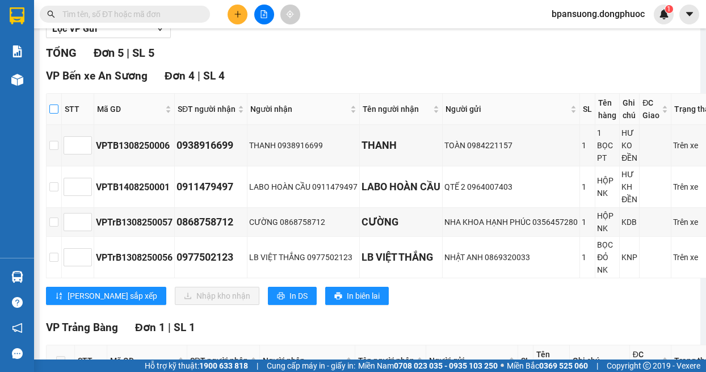
checkbox input "true"
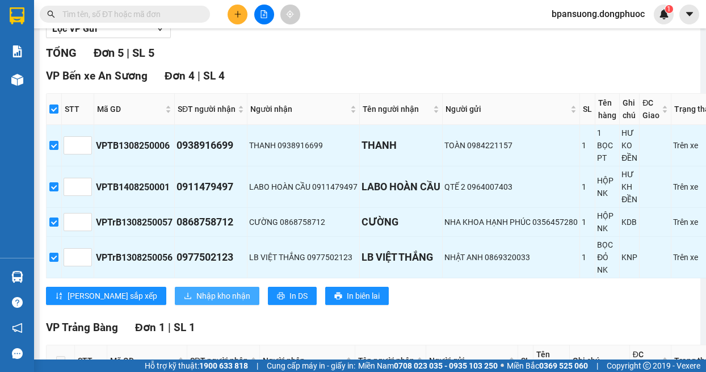
click at [196, 296] on span "Nhập kho nhận" at bounding box center [223, 296] width 54 height 12
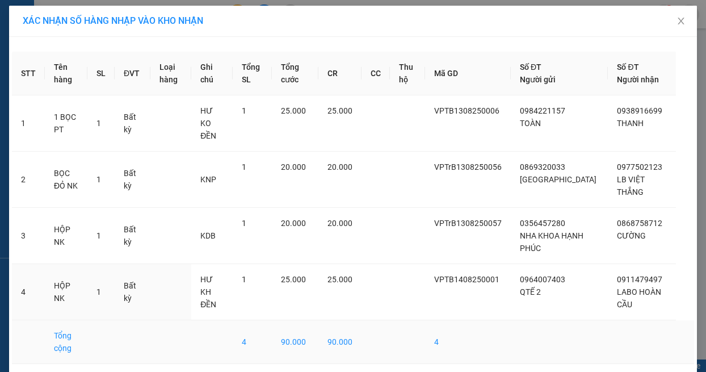
scroll to position [31, 0]
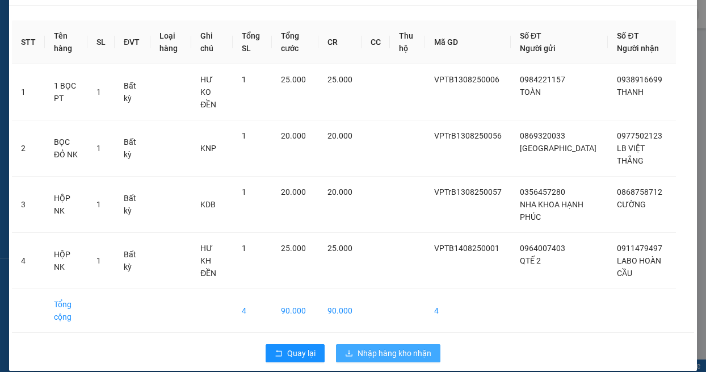
click at [391, 347] on span "Nhập hàng kho nhận" at bounding box center [395, 353] width 74 height 12
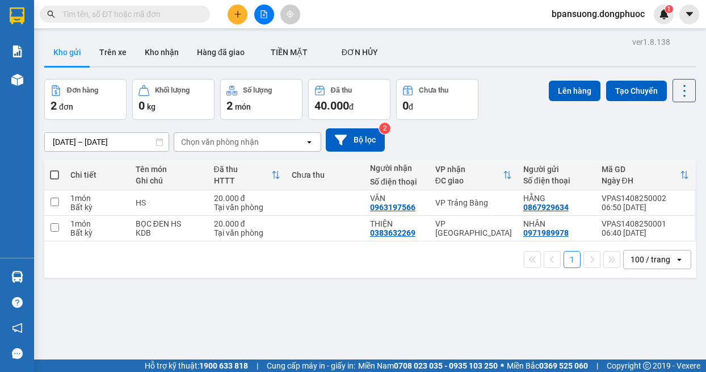
click at [149, 15] on input "text" at bounding box center [129, 14] width 134 height 12
click at [265, 14] on icon "file-add" at bounding box center [264, 14] width 8 height 8
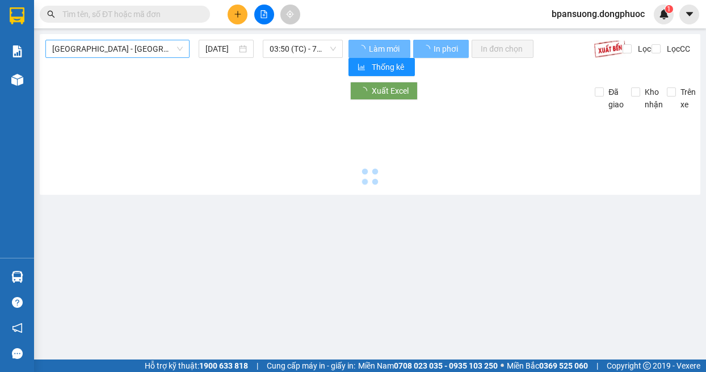
click at [135, 51] on span "[GEOGRAPHIC_DATA] - [GEOGRAPHIC_DATA] (vip)" at bounding box center [117, 48] width 131 height 17
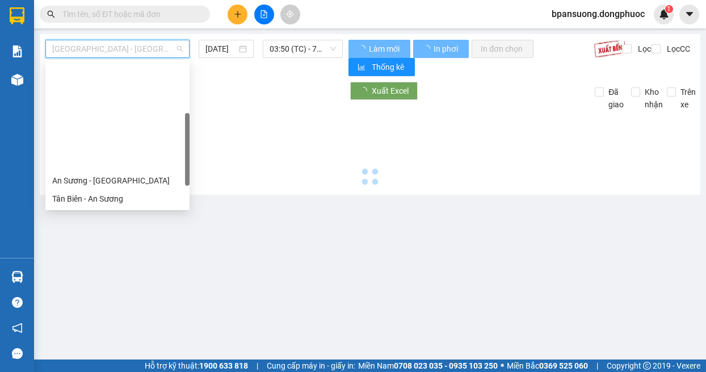
scroll to position [114, 0]
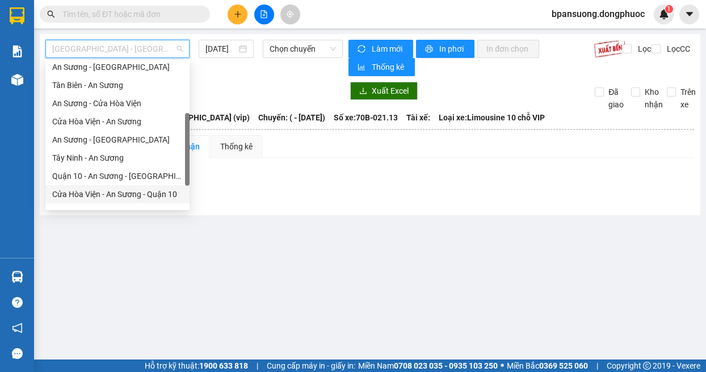
click at [128, 195] on div "Cửa Hòa Viện - An Sương - Quận 10" at bounding box center [117, 194] width 131 height 12
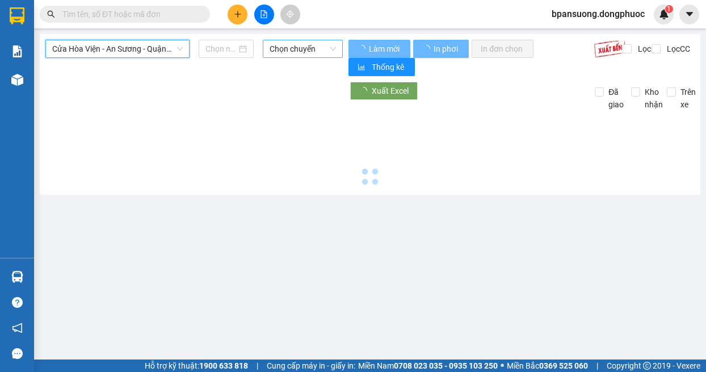
type input "[DATE]"
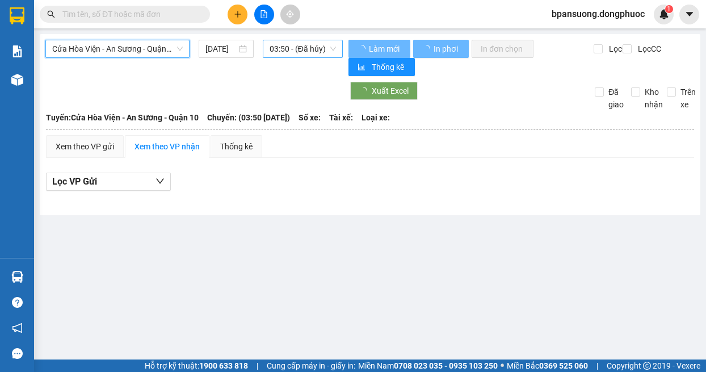
click at [321, 45] on span "03:50 - (Đã hủy)" at bounding box center [303, 48] width 67 height 17
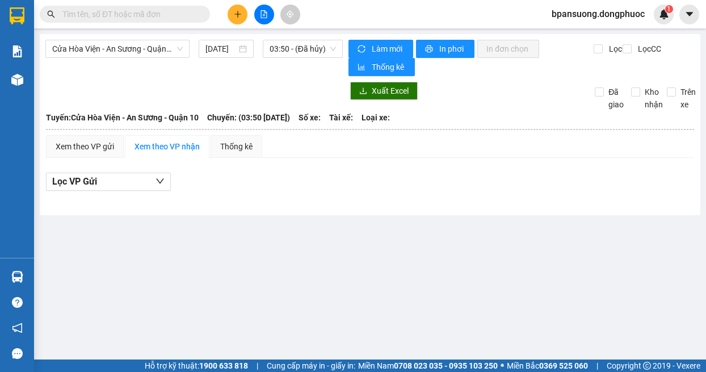
click at [491, 178] on div "Lọc VP Gửi" at bounding box center [370, 182] width 649 height 19
click at [312, 52] on span "03:50 - (Đã hủy)" at bounding box center [303, 48] width 67 height 17
click at [127, 48] on span "Cửa Hòa Viện - An Sương - Quận 10" at bounding box center [117, 48] width 131 height 17
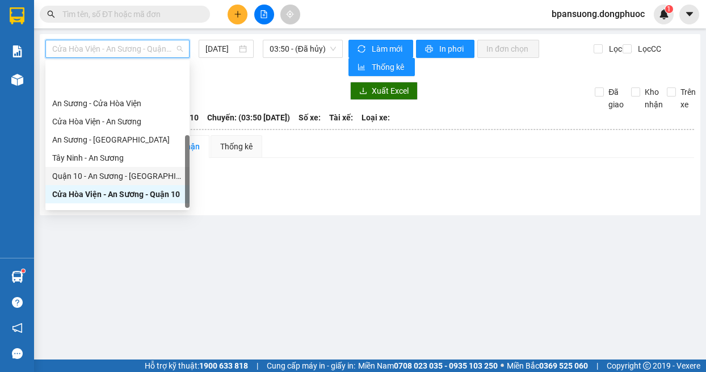
scroll to position [164, 0]
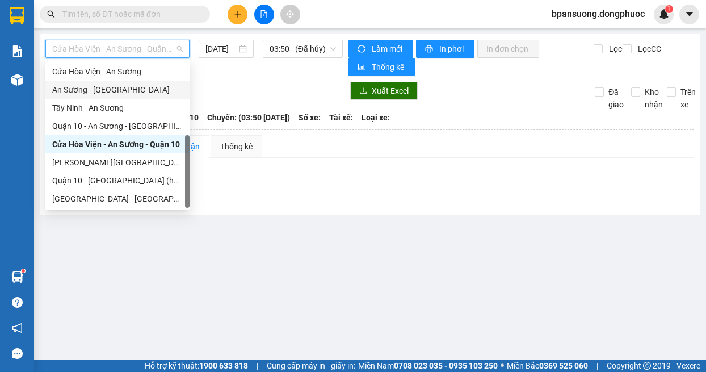
click at [110, 89] on div "An Sương - [GEOGRAPHIC_DATA]" at bounding box center [117, 89] width 131 height 12
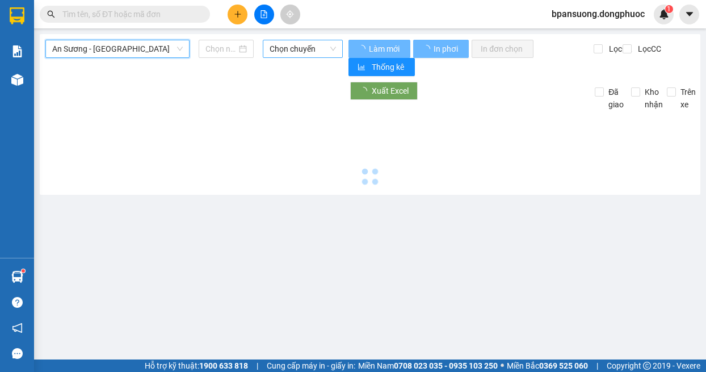
type input "[DATE]"
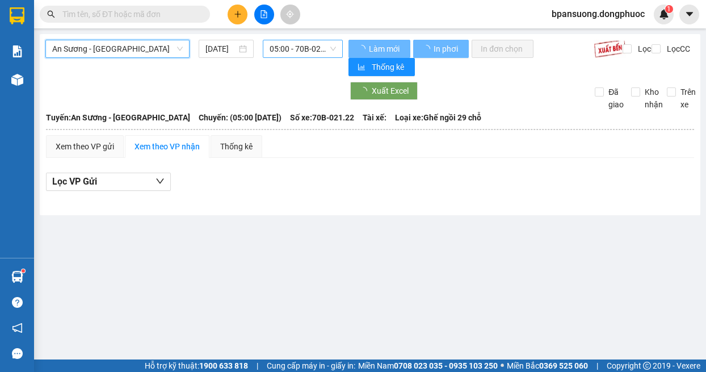
click at [297, 43] on span "05:00 - 70B-021.22" at bounding box center [303, 48] width 67 height 17
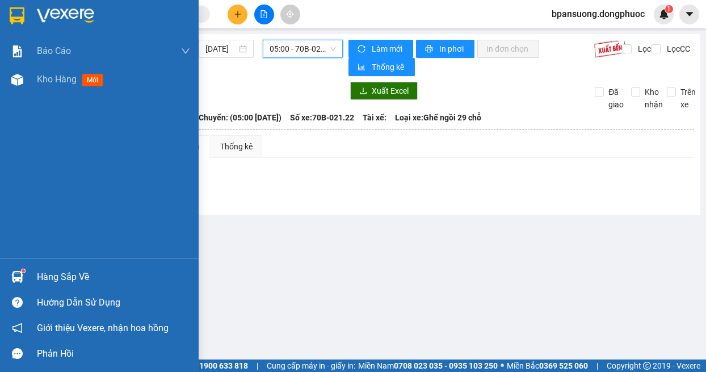
click at [6, 279] on div "Hàng sắp về" at bounding box center [99, 277] width 199 height 26
